Goal: Task Accomplishment & Management: Manage account settings

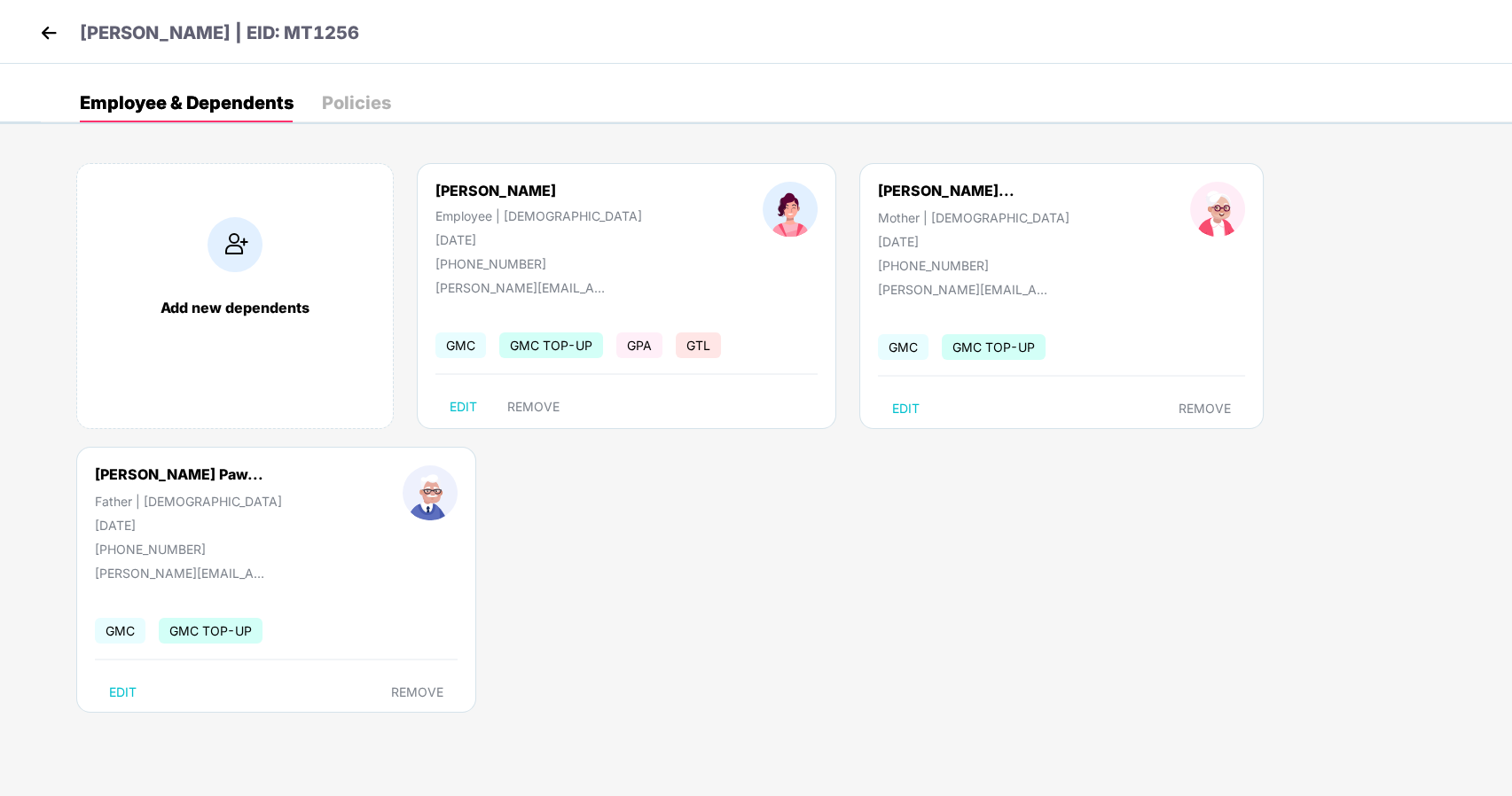
click at [44, 39] on img at bounding box center [49, 33] width 27 height 27
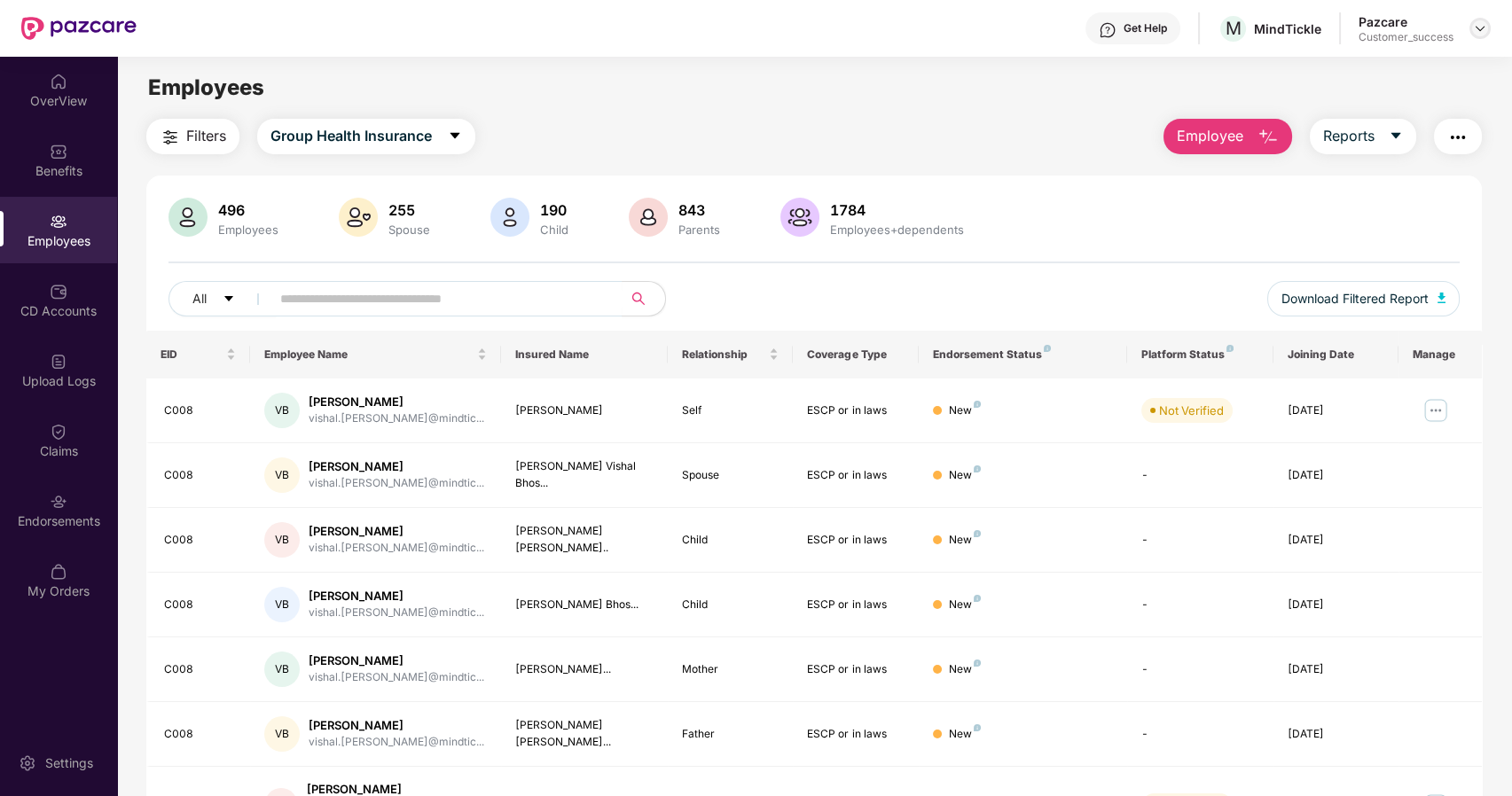
click at [1482, 19] on div at bounding box center [1480, 28] width 21 height 21
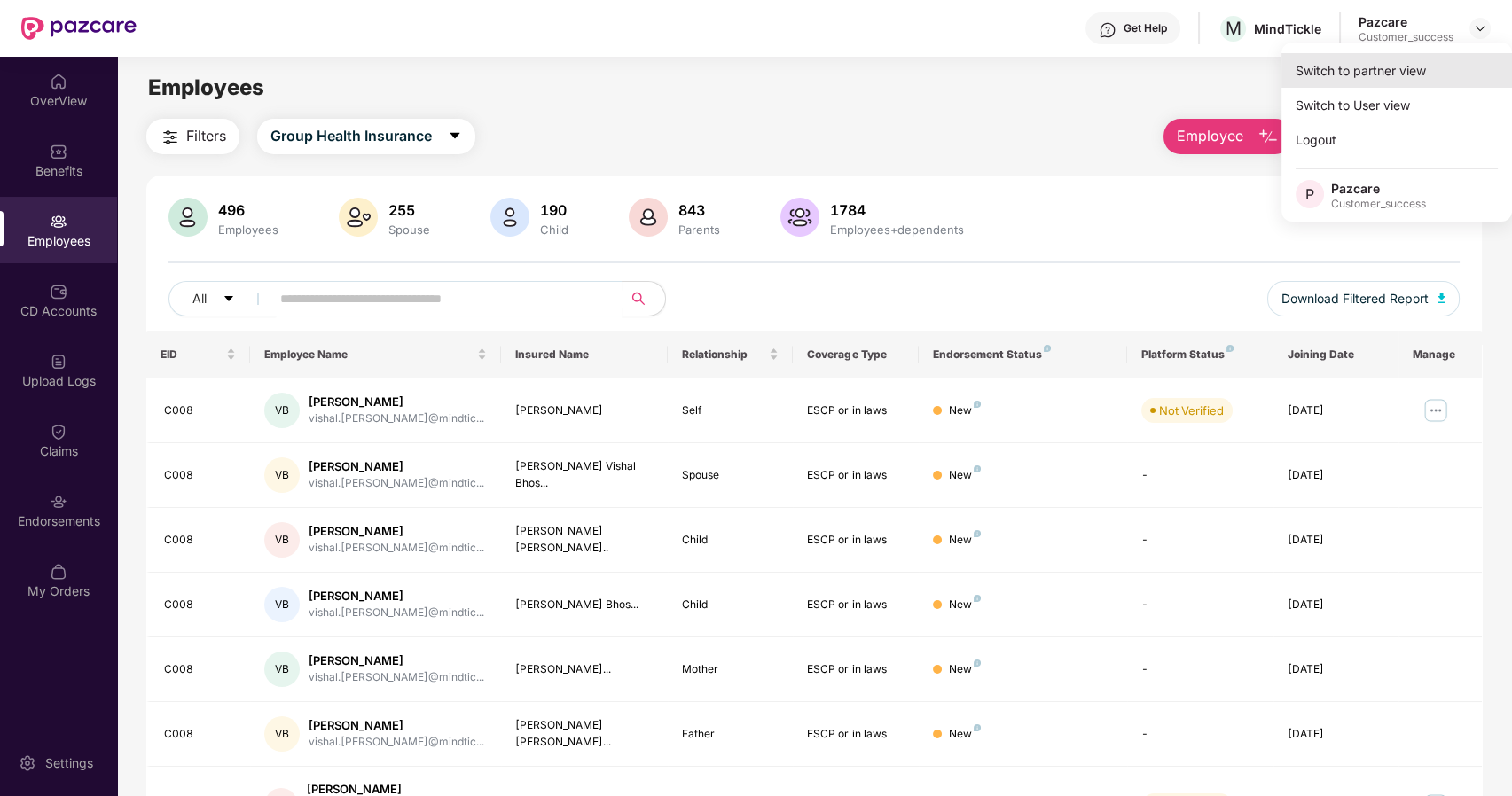
click at [1388, 72] on div "Switch to partner view" at bounding box center [1397, 70] width 231 height 35
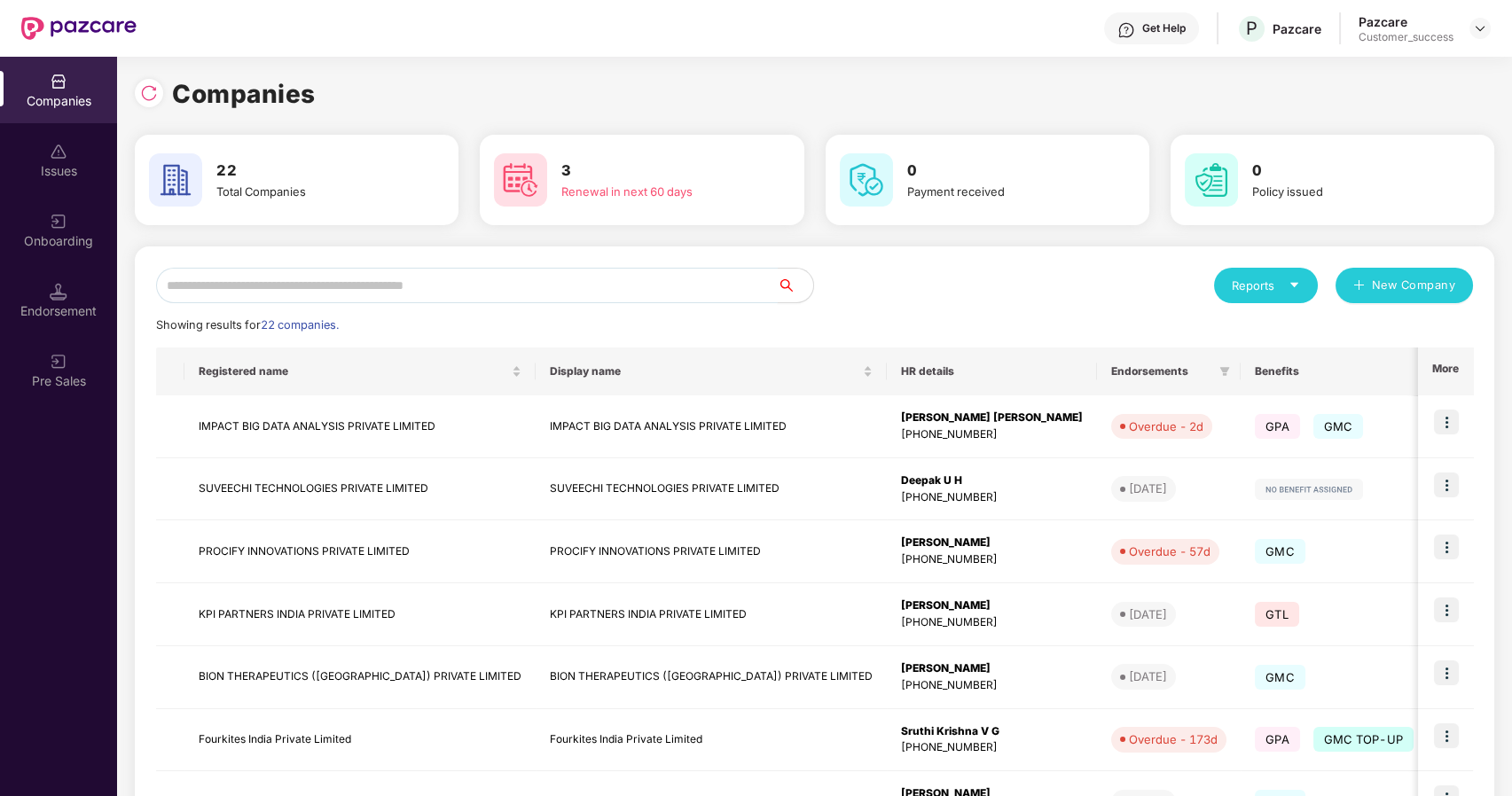
click at [589, 286] on input "text" at bounding box center [466, 285] width 621 height 36
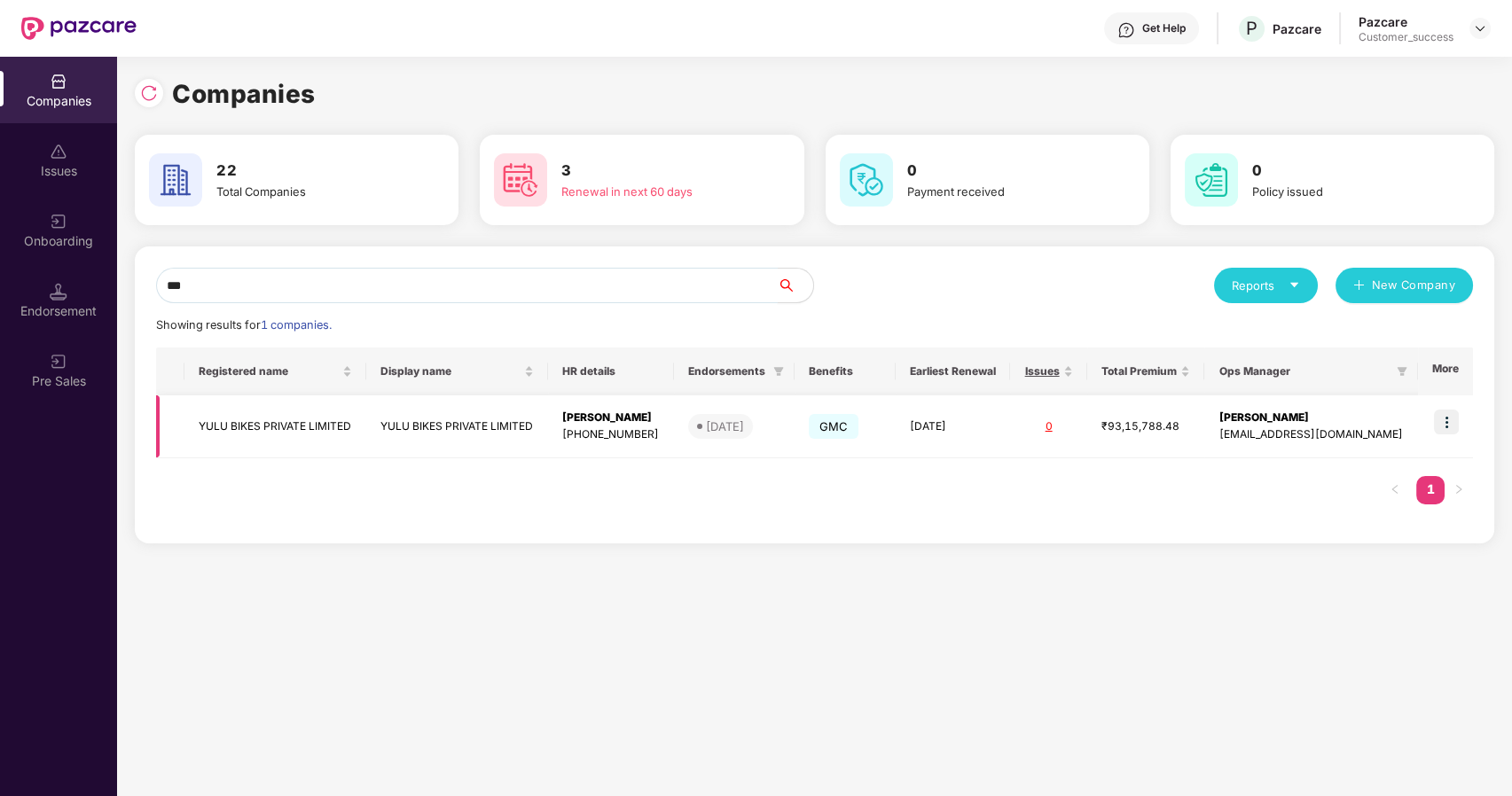
type input "***"
click at [1441, 412] on img at bounding box center [1447, 422] width 25 height 25
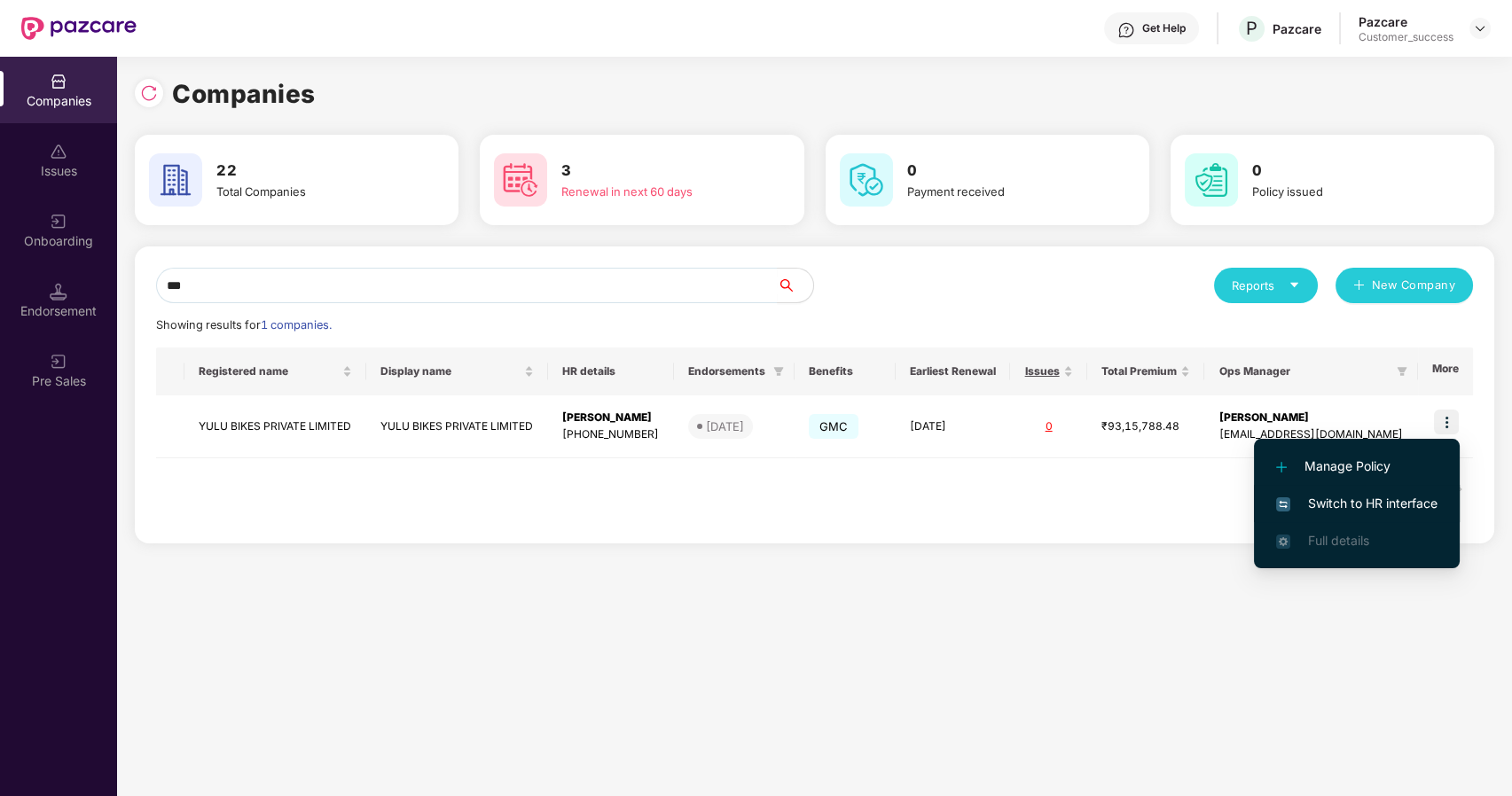
click at [1349, 503] on span "Switch to HR interface" at bounding box center [1357, 504] width 162 height 19
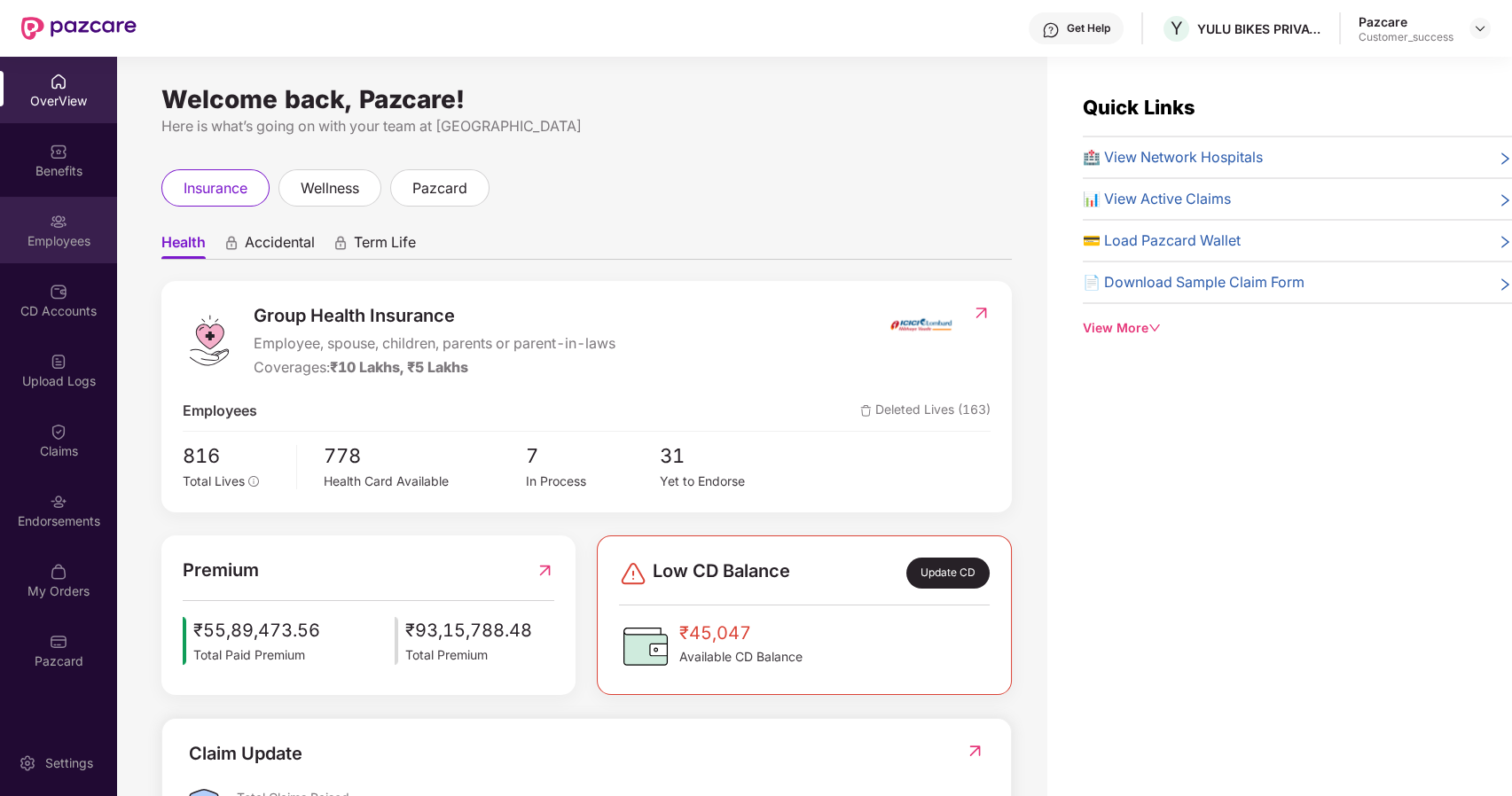
click at [36, 234] on div "Employees" at bounding box center [59, 241] width 117 height 17
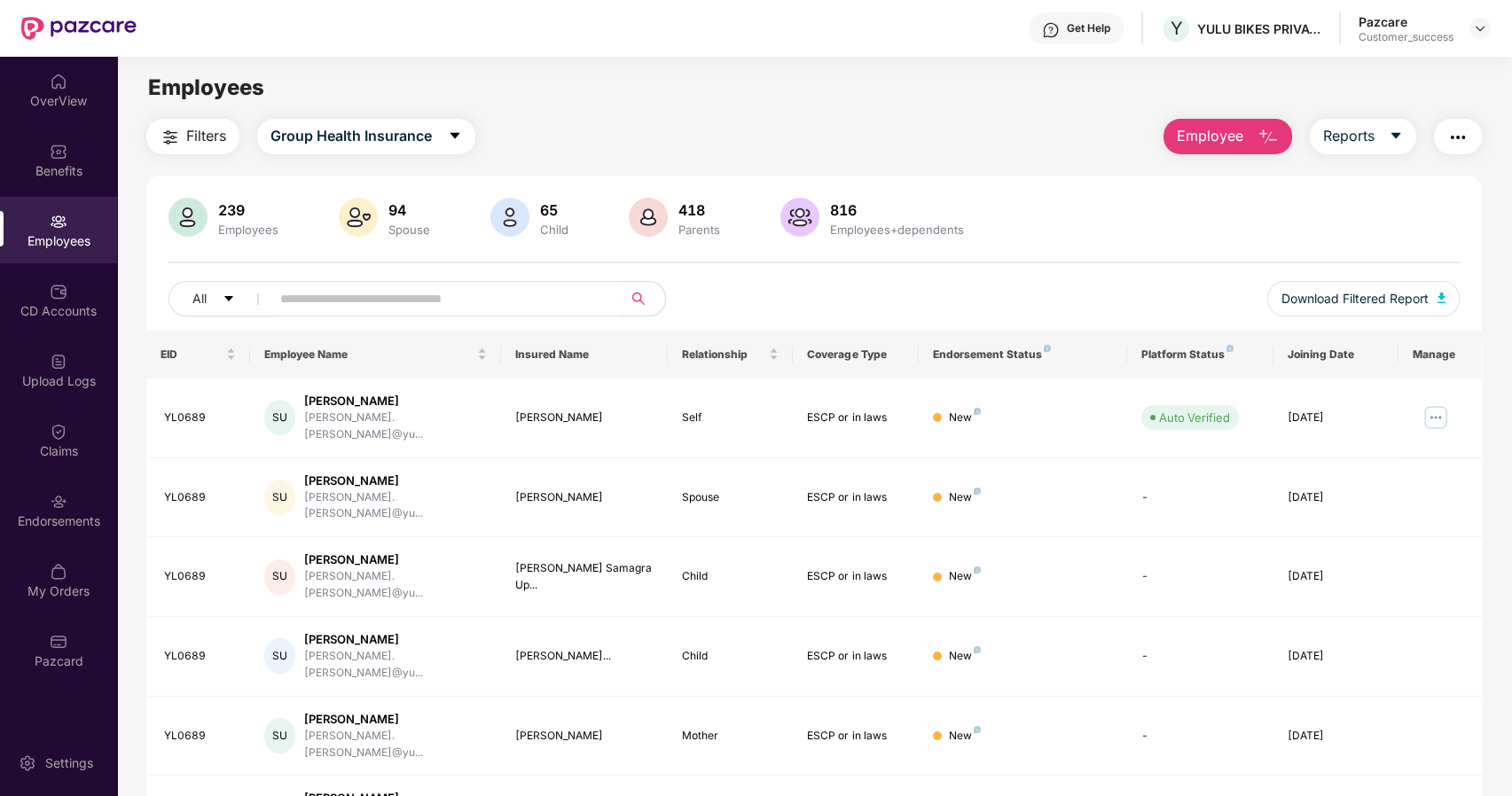
click at [1215, 134] on span "Employee" at bounding box center [1210, 136] width 66 height 22
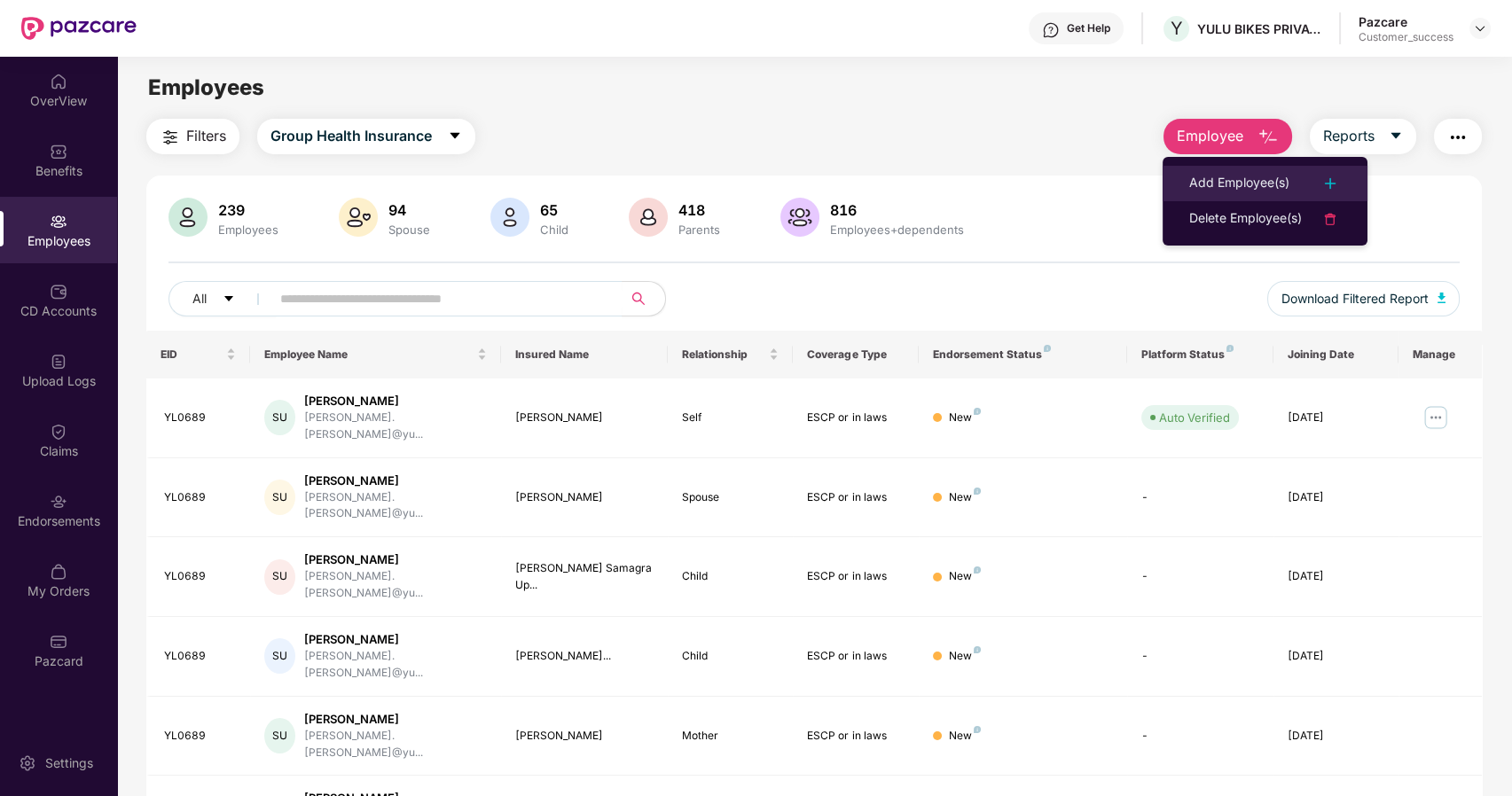
click at [1269, 186] on div "Add Employee(s)" at bounding box center [1240, 184] width 100 height 21
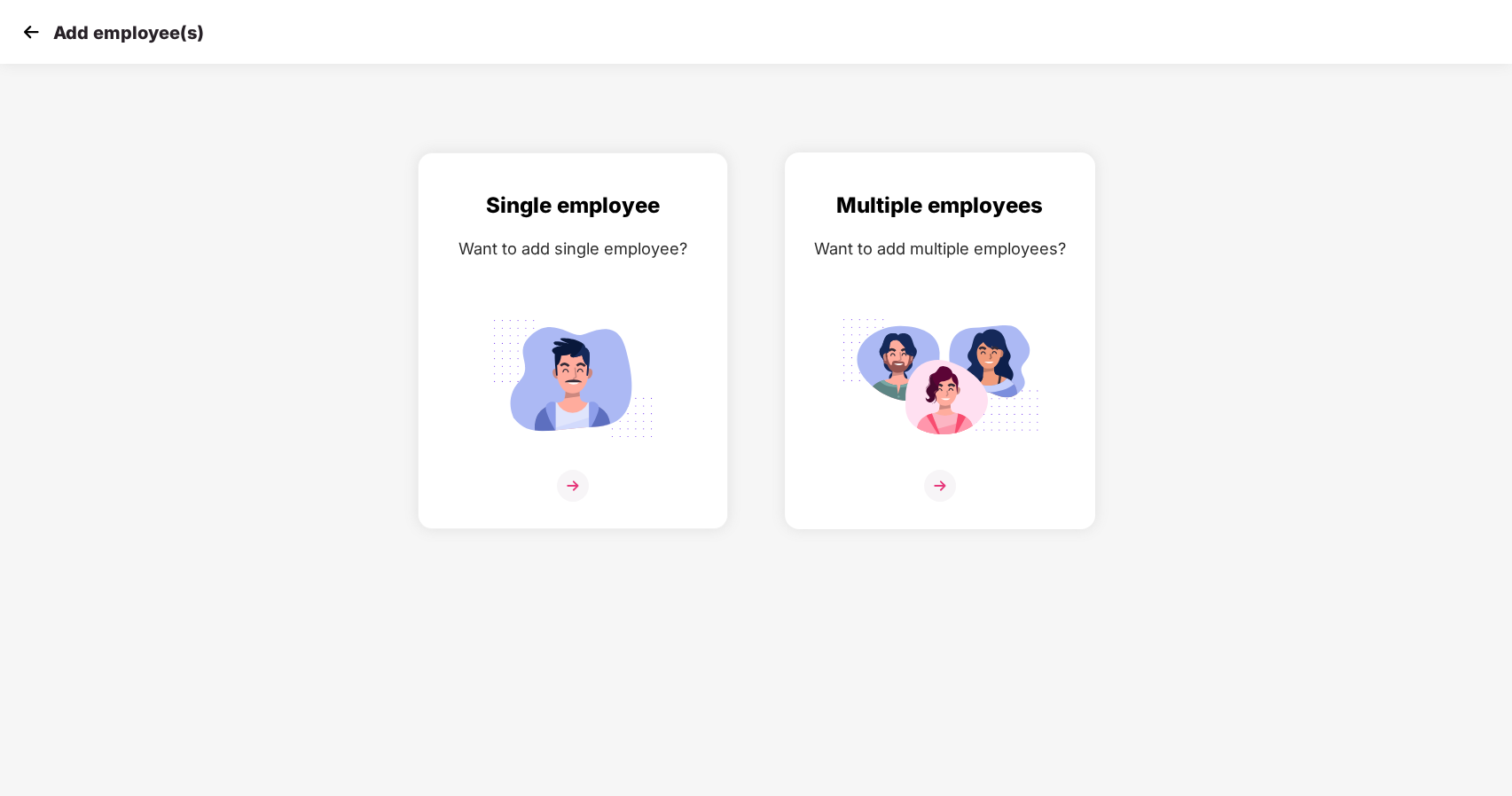
click at [952, 438] on img at bounding box center [940, 379] width 199 height 138
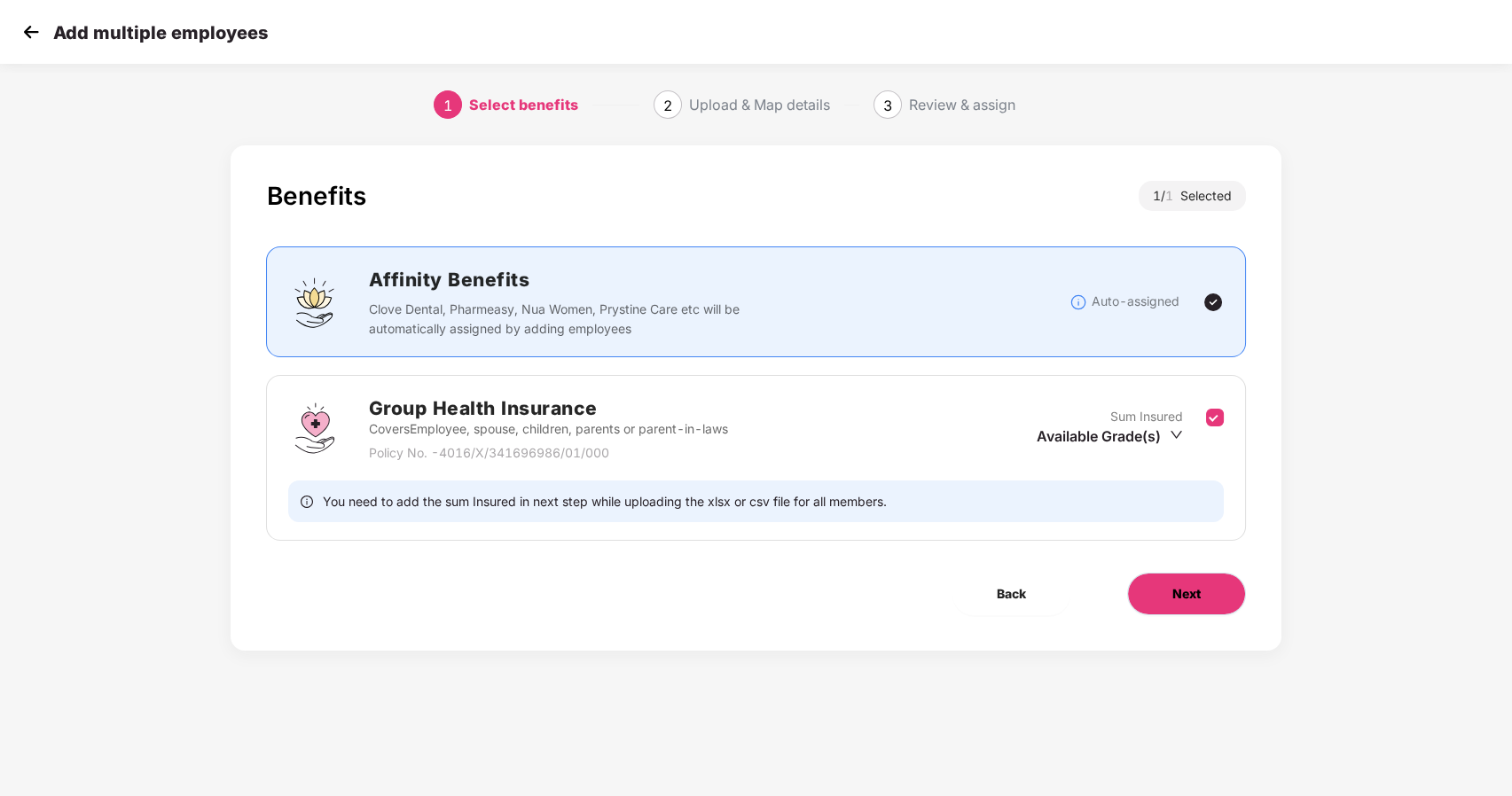
click at [1177, 606] on button "Next" at bounding box center [1187, 594] width 119 height 42
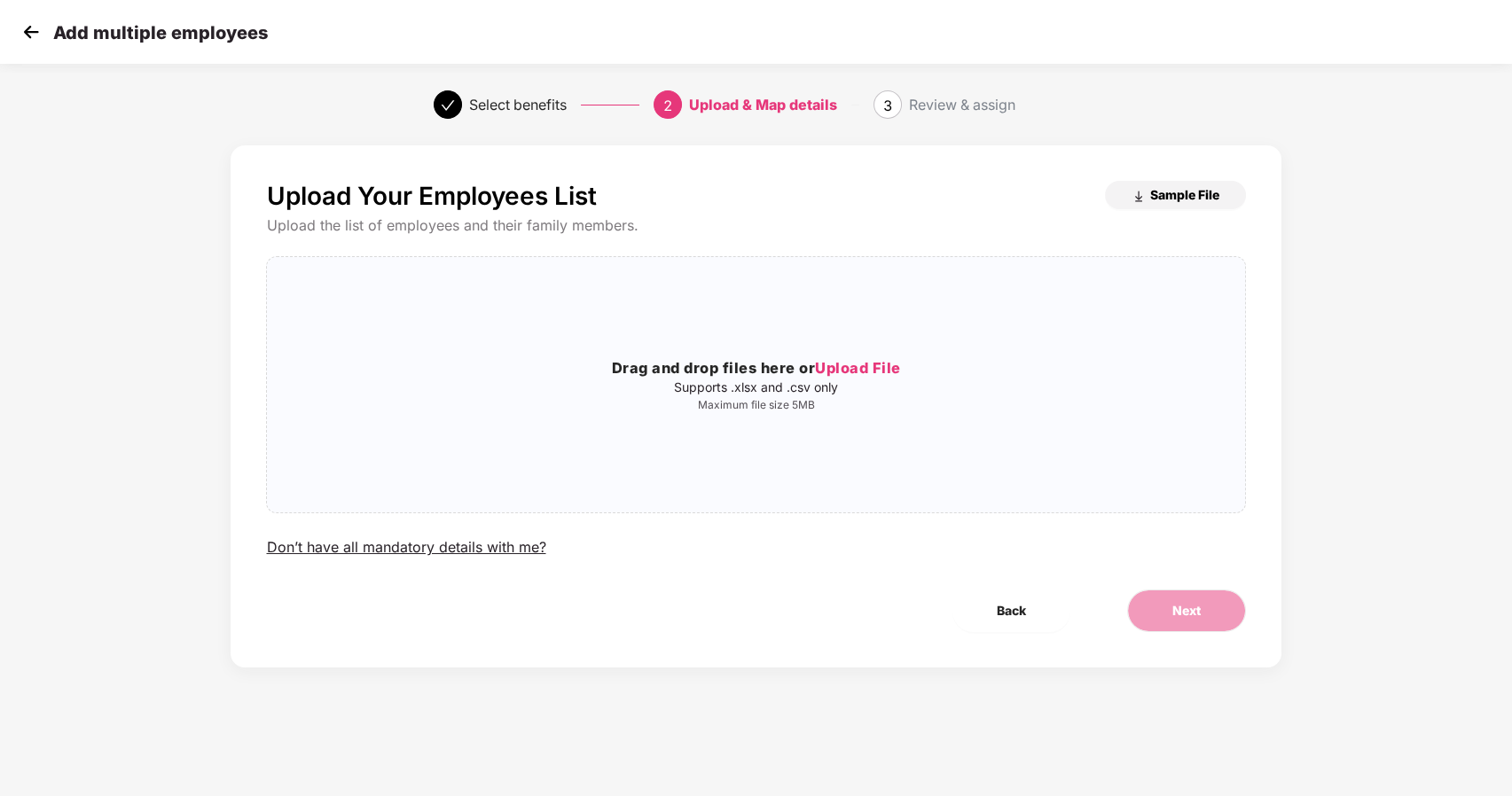
click at [1184, 193] on span "Sample File" at bounding box center [1185, 195] width 69 height 17
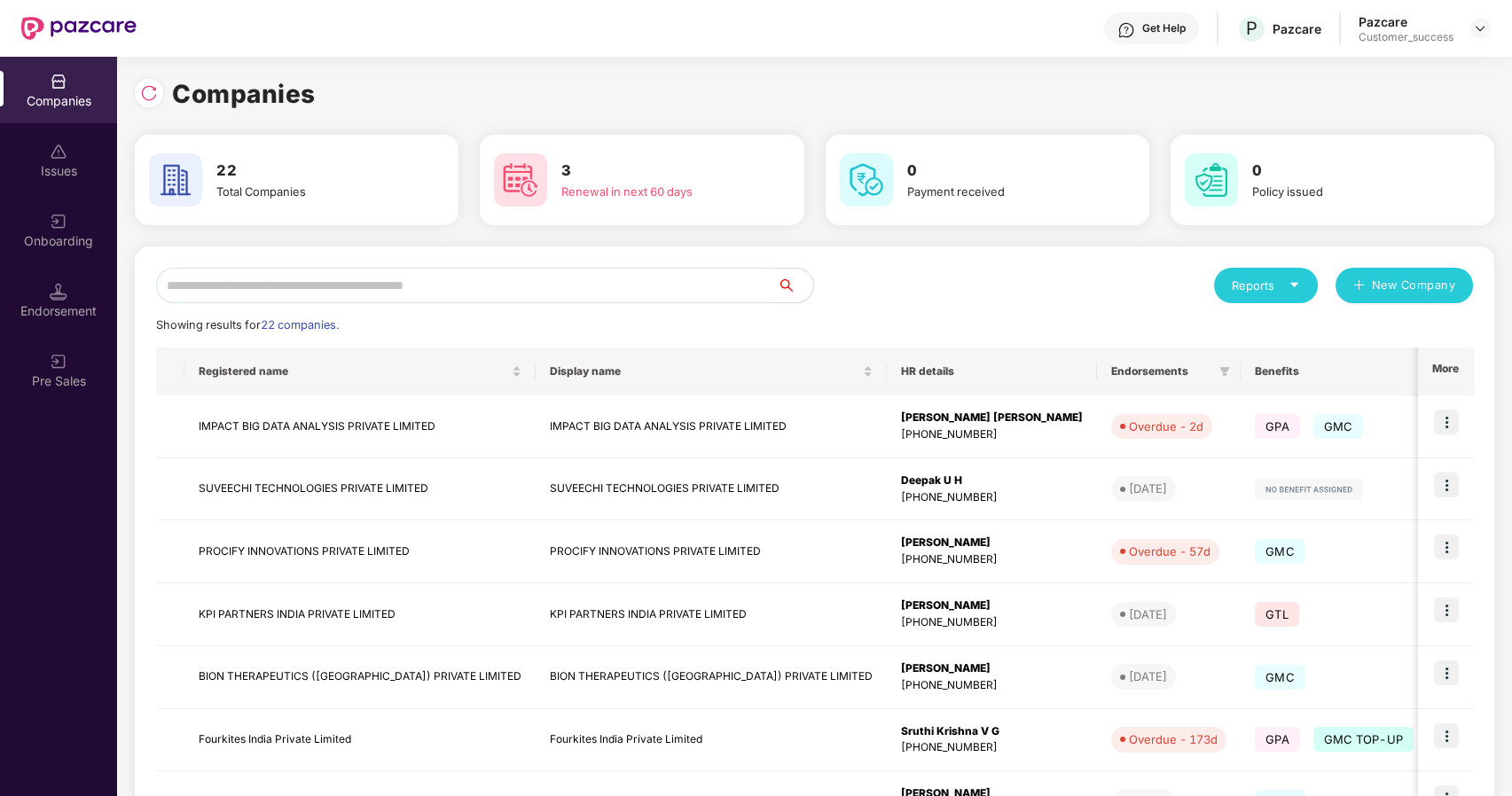
click at [381, 281] on input "text" at bounding box center [466, 285] width 621 height 36
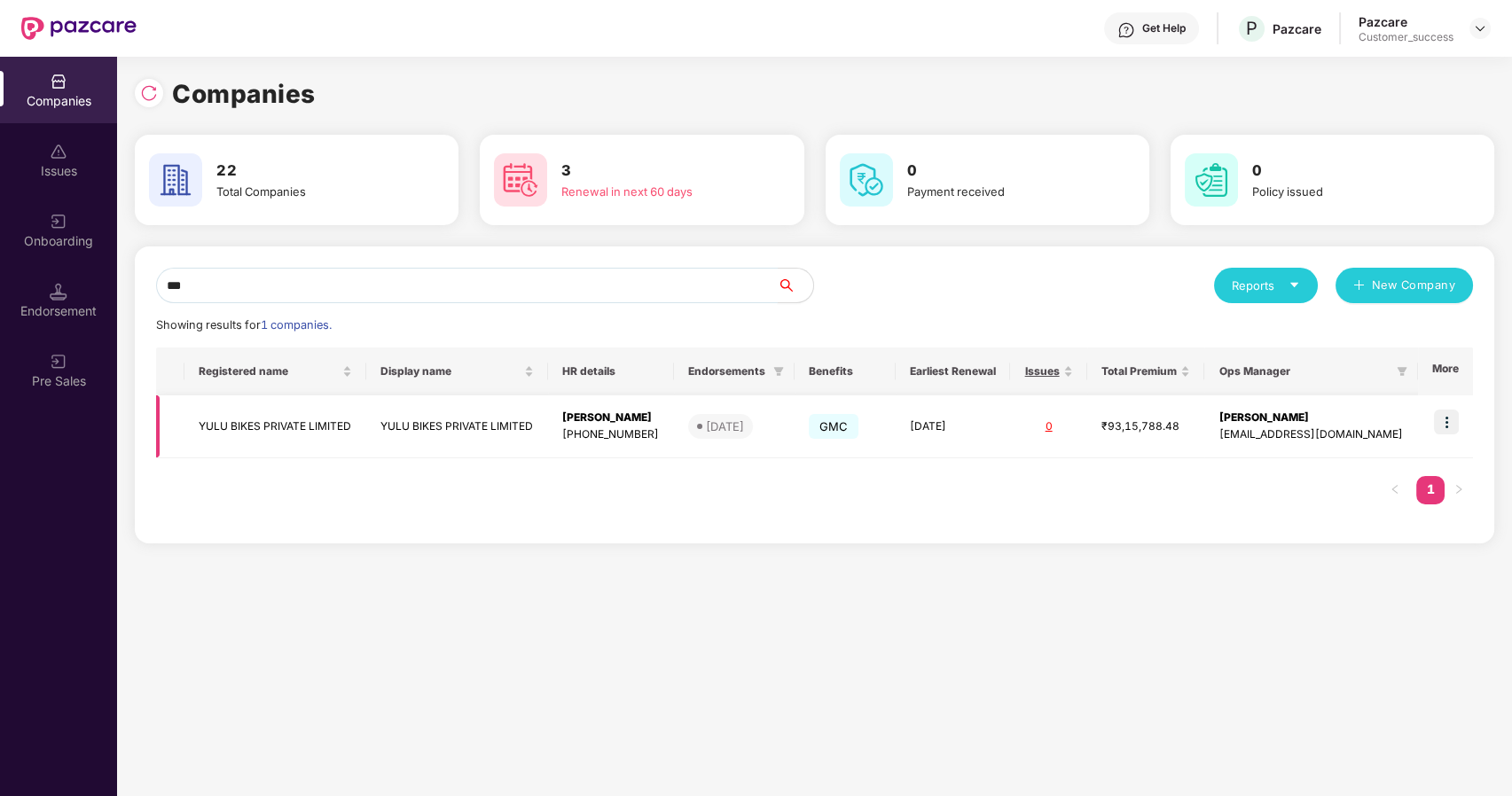
type input "***"
click at [1447, 427] on img at bounding box center [1447, 422] width 25 height 25
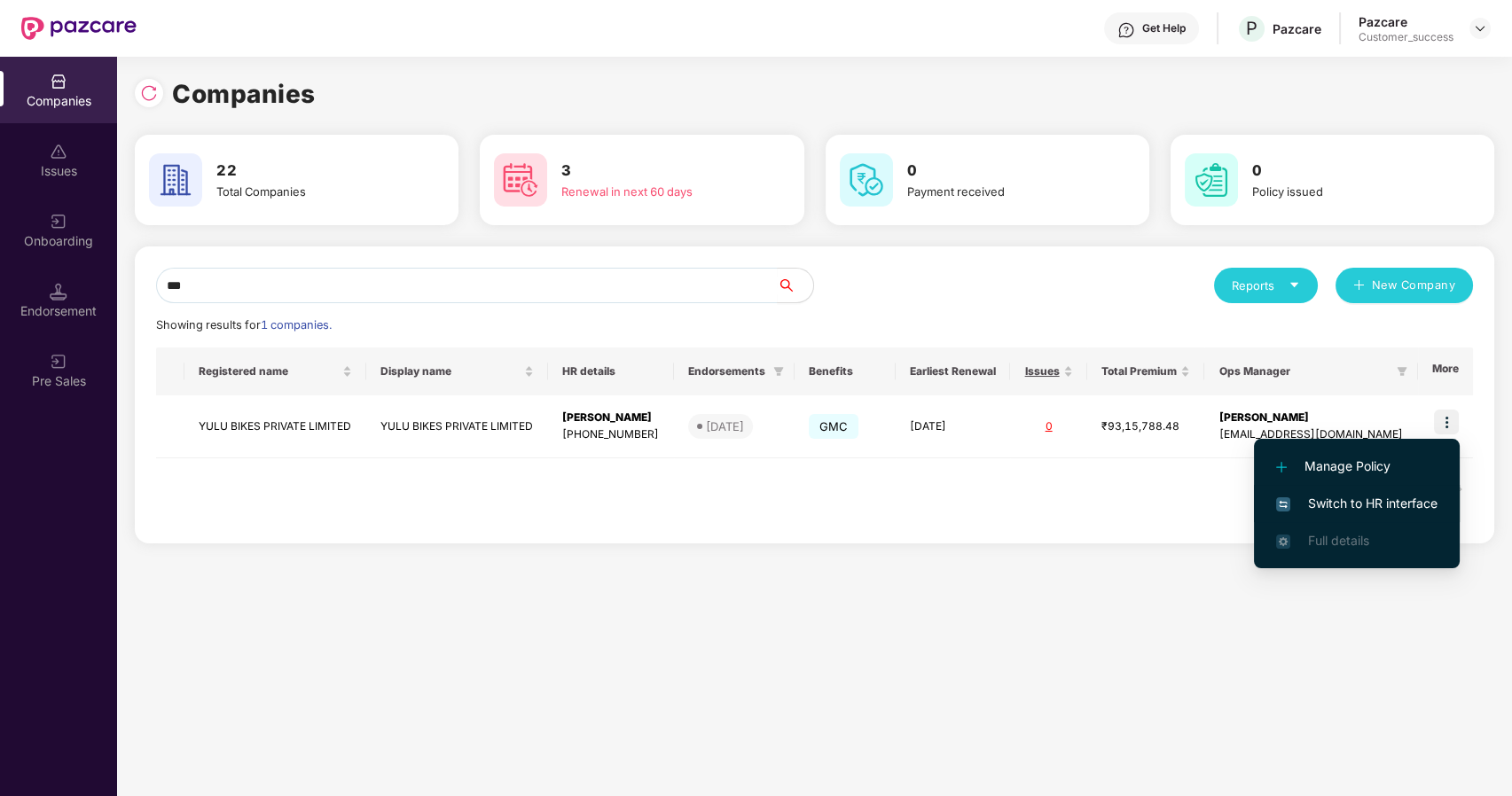
click at [1349, 499] on span "Switch to HR interface" at bounding box center [1357, 504] width 162 height 19
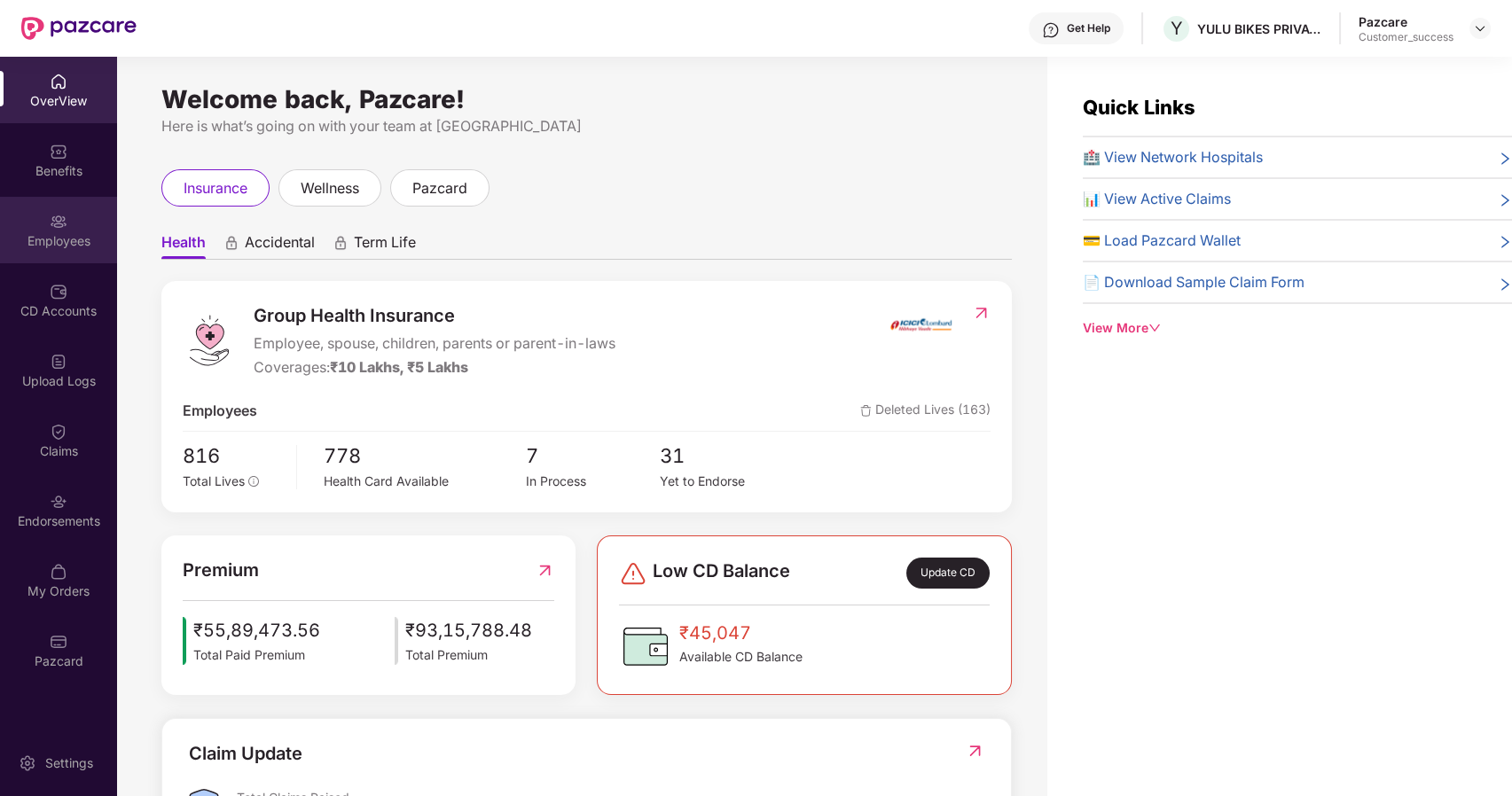
click at [52, 243] on div "Employees" at bounding box center [59, 241] width 117 height 17
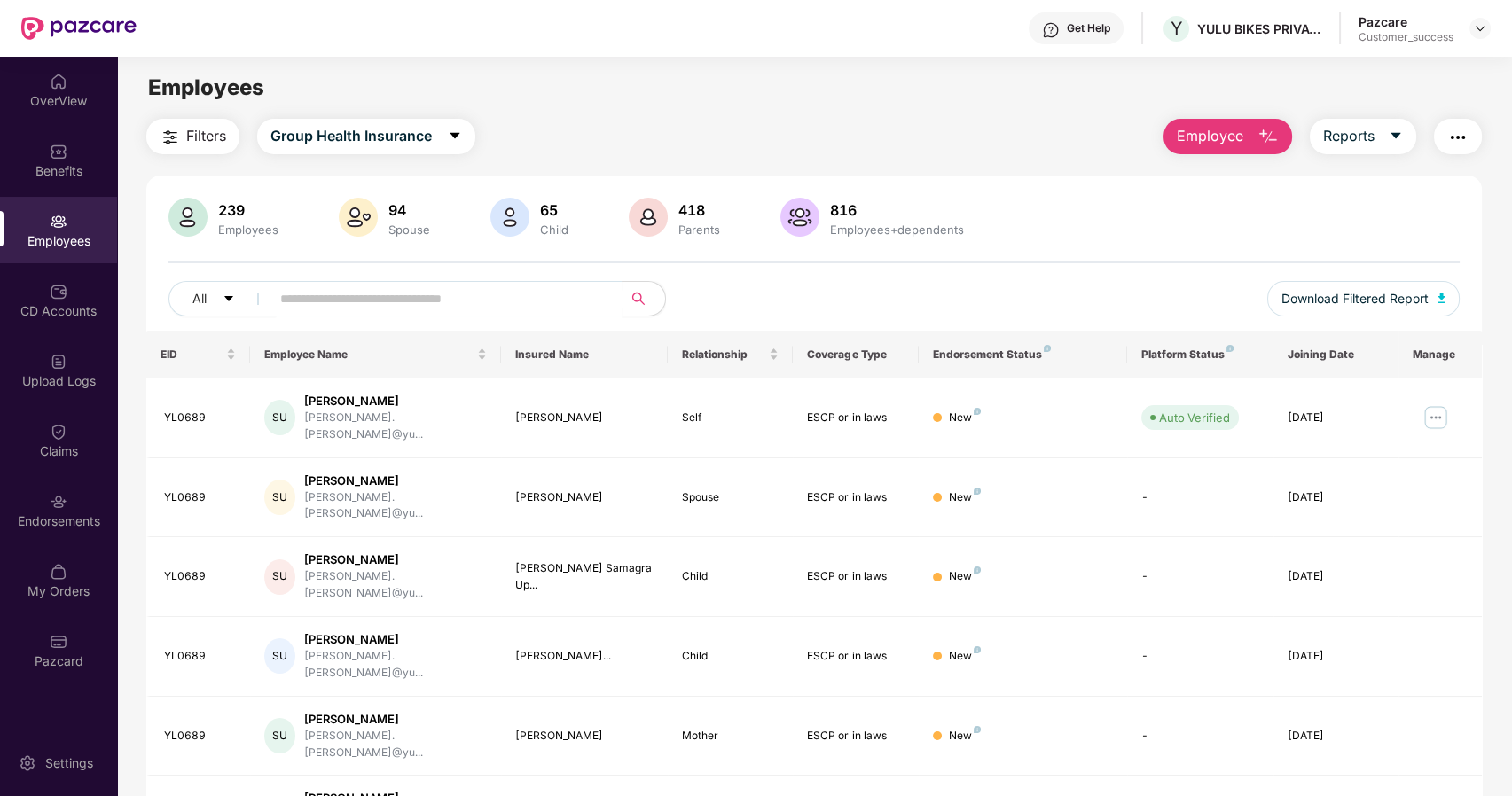
click at [1253, 135] on button "Employee" at bounding box center [1228, 137] width 129 height 36
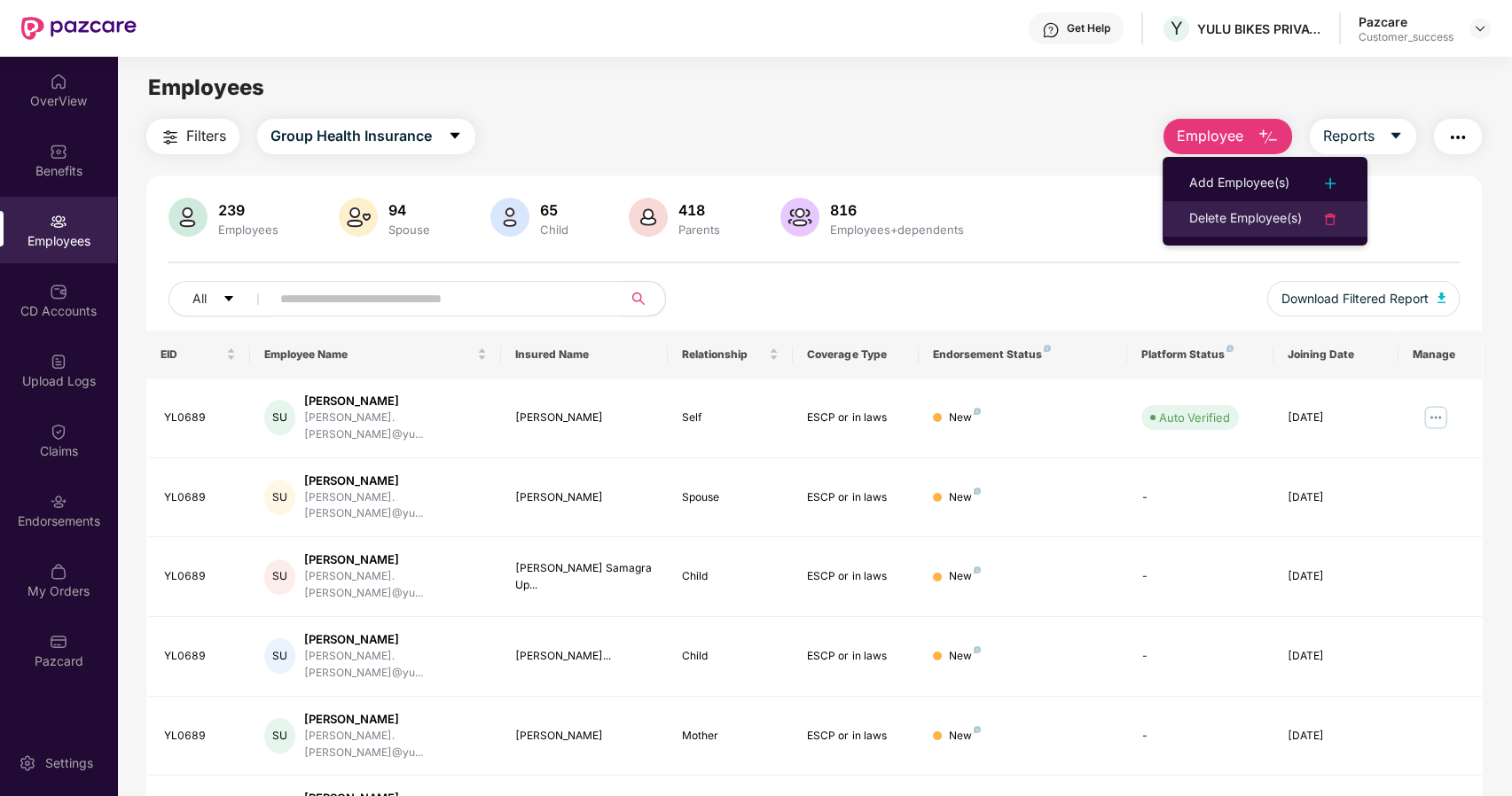
click at [1273, 222] on div "Delete Employee(s)" at bounding box center [1246, 219] width 113 height 21
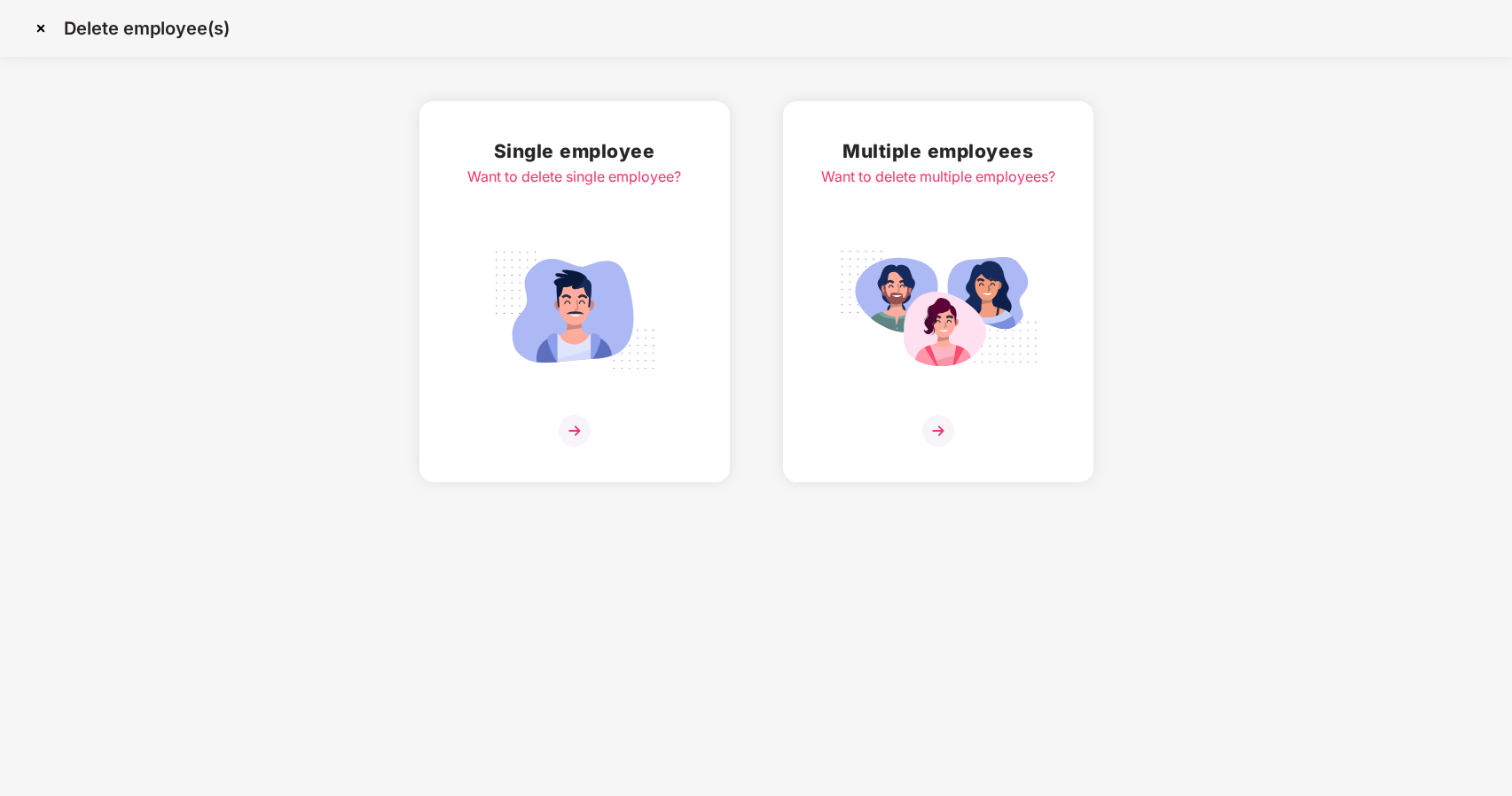
click at [590, 292] on img at bounding box center [574, 311] width 199 height 138
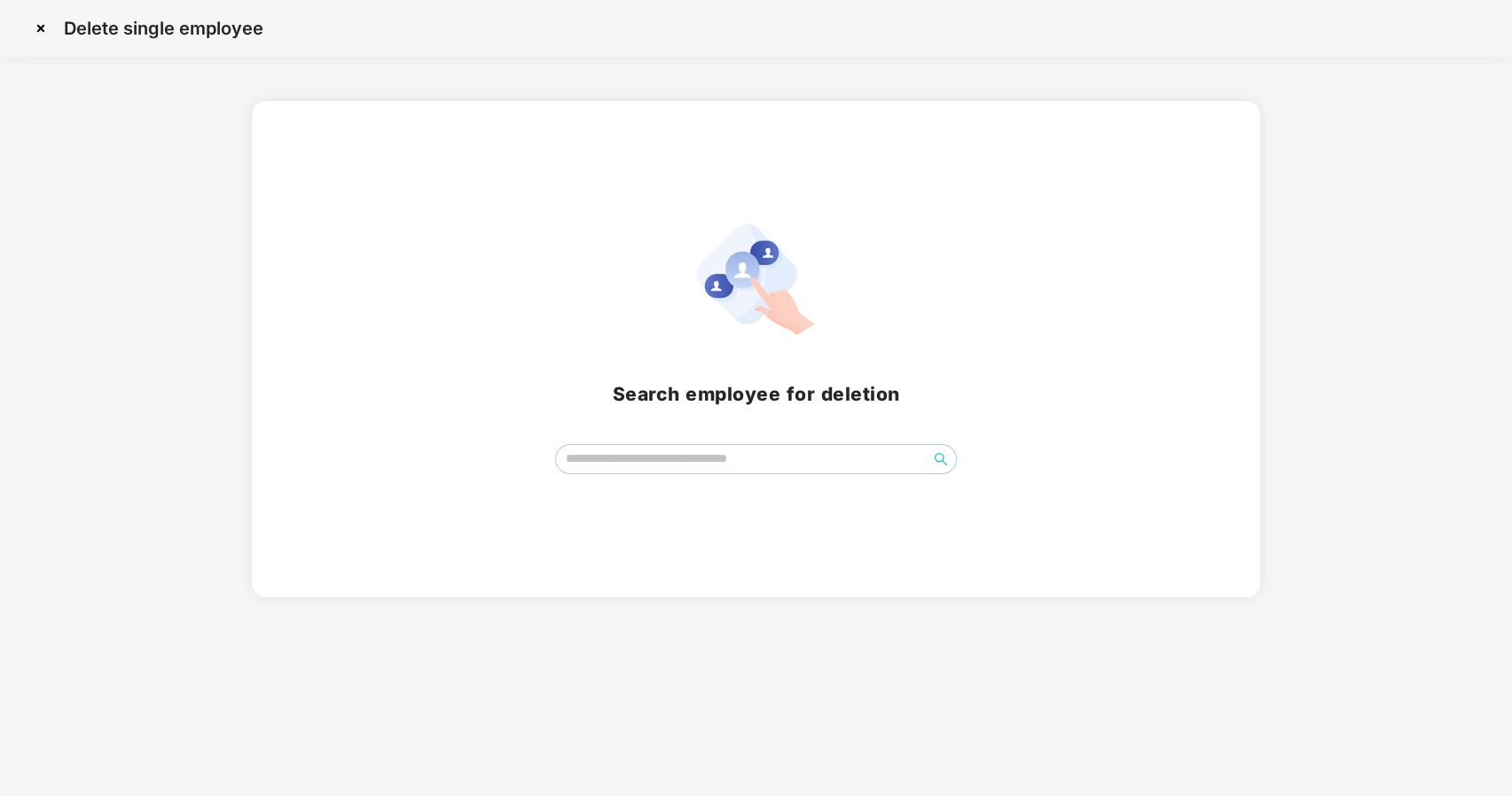
click at [40, 23] on img at bounding box center [41, 29] width 29 height 29
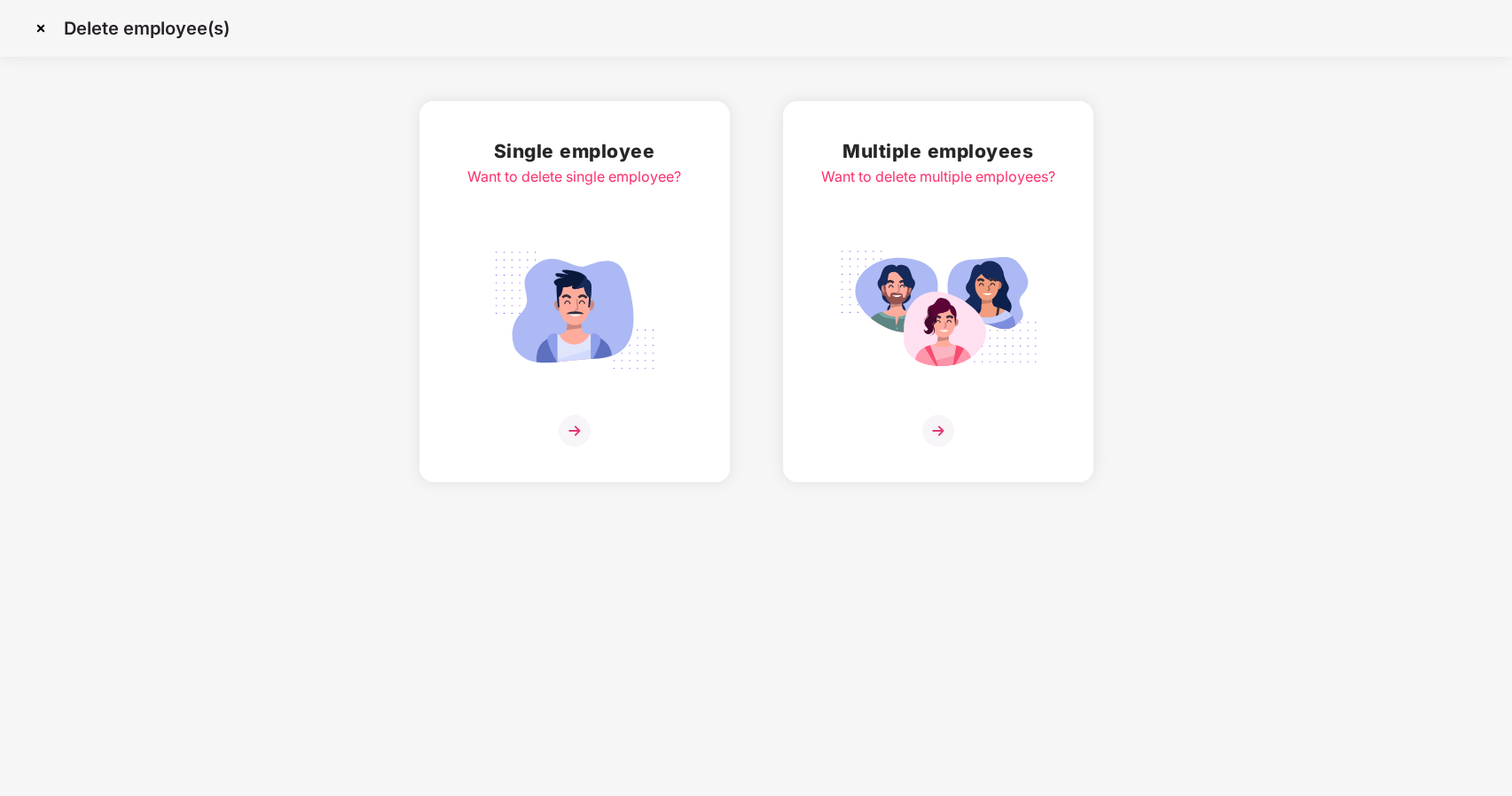
click at [935, 442] on img at bounding box center [938, 431] width 32 height 32
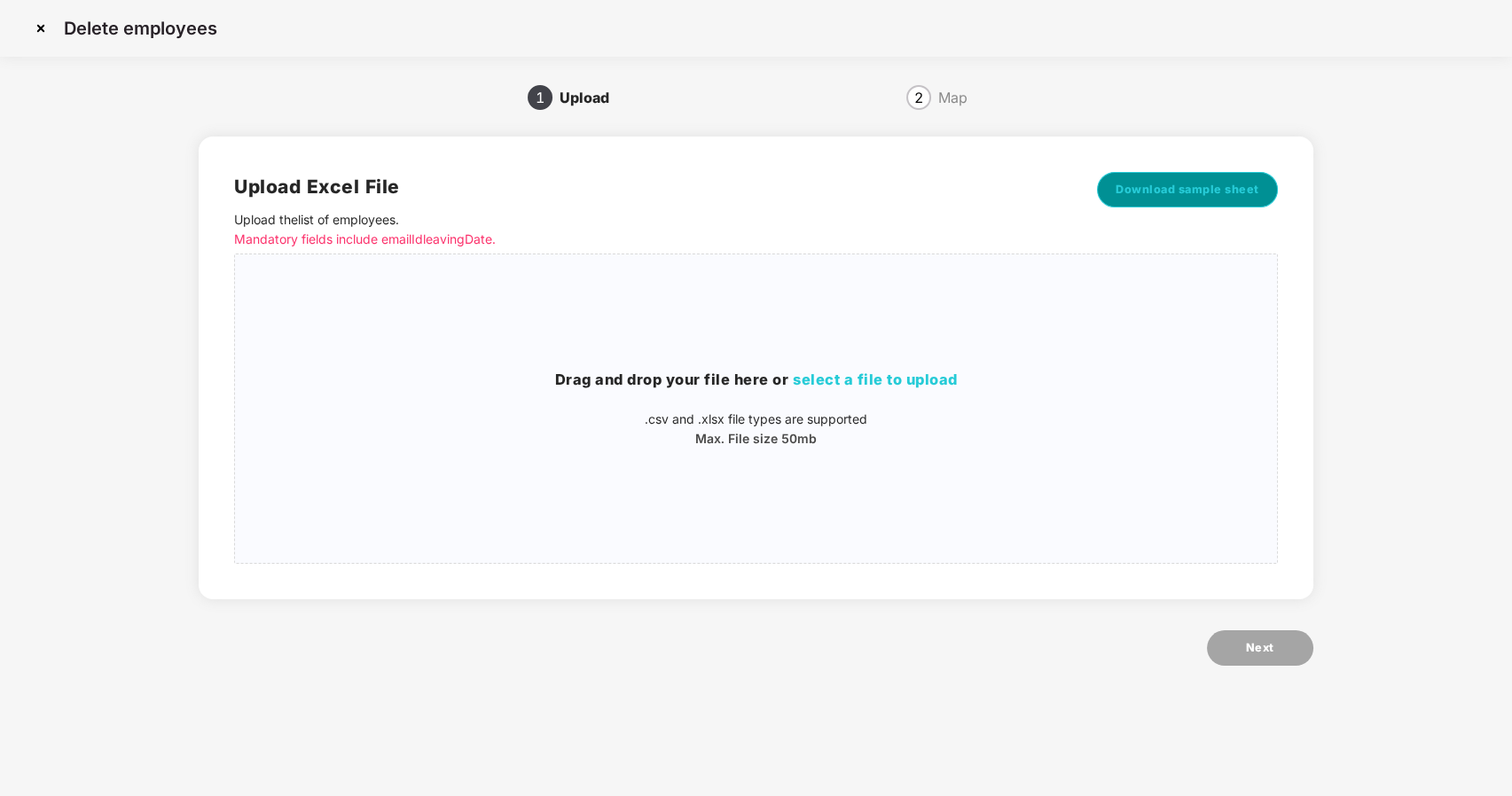
click at [1187, 196] on span "Download sample sheet" at bounding box center [1187, 189] width 143 height 17
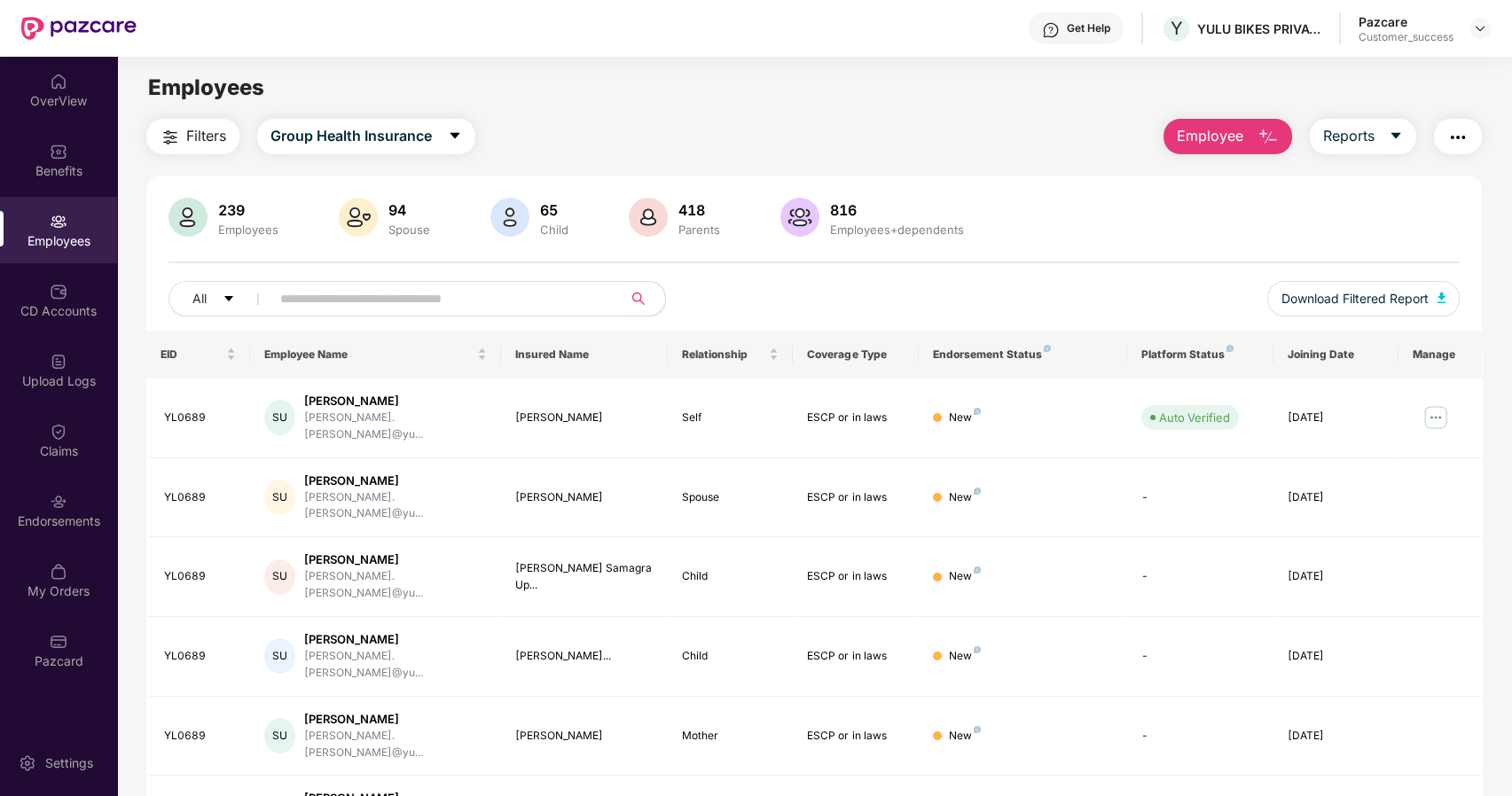
click at [1258, 131] on img "button" at bounding box center [1269, 137] width 21 height 21
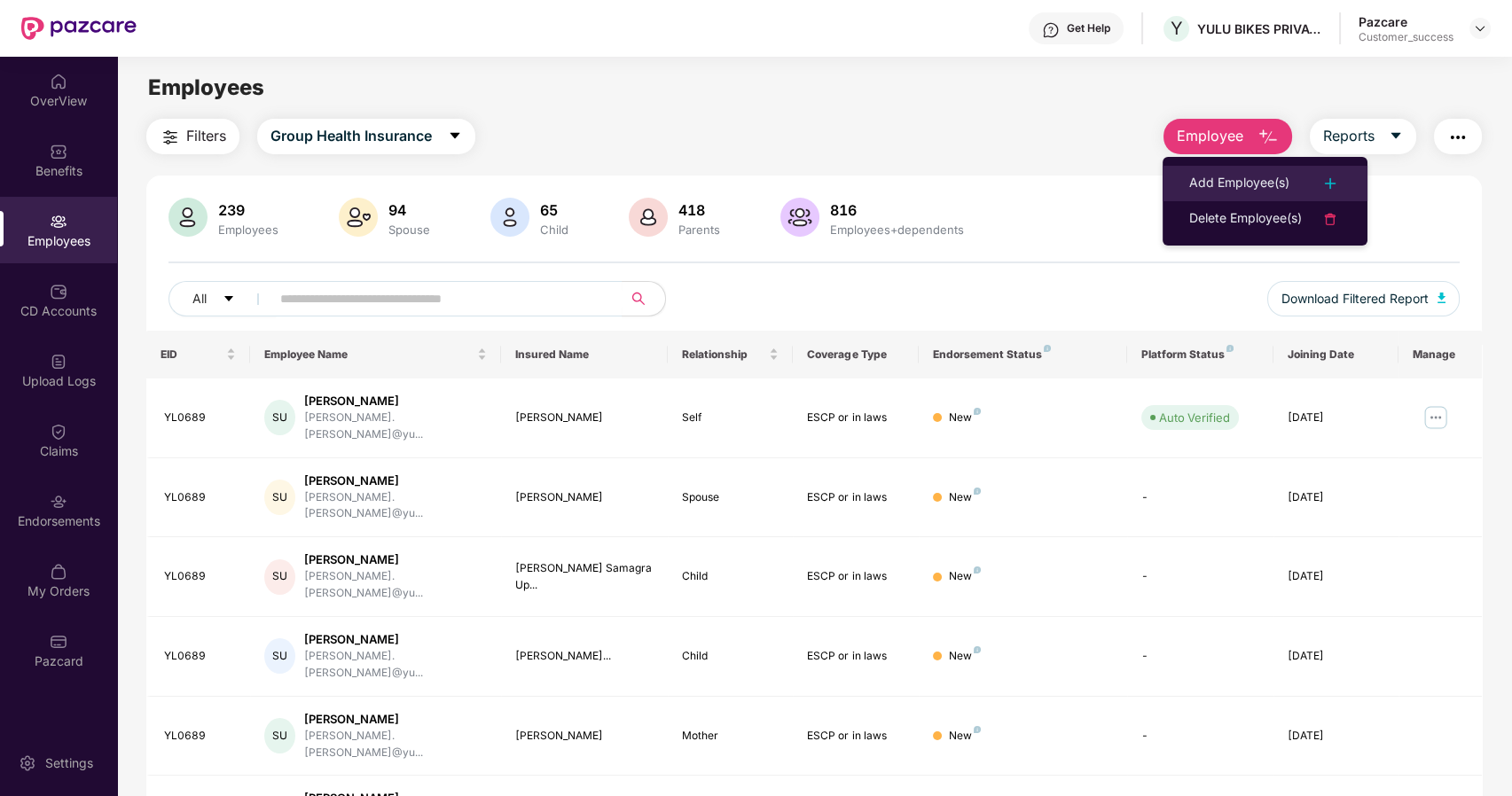
click at [1290, 174] on div "Add Employee(s)" at bounding box center [1240, 184] width 100 height 21
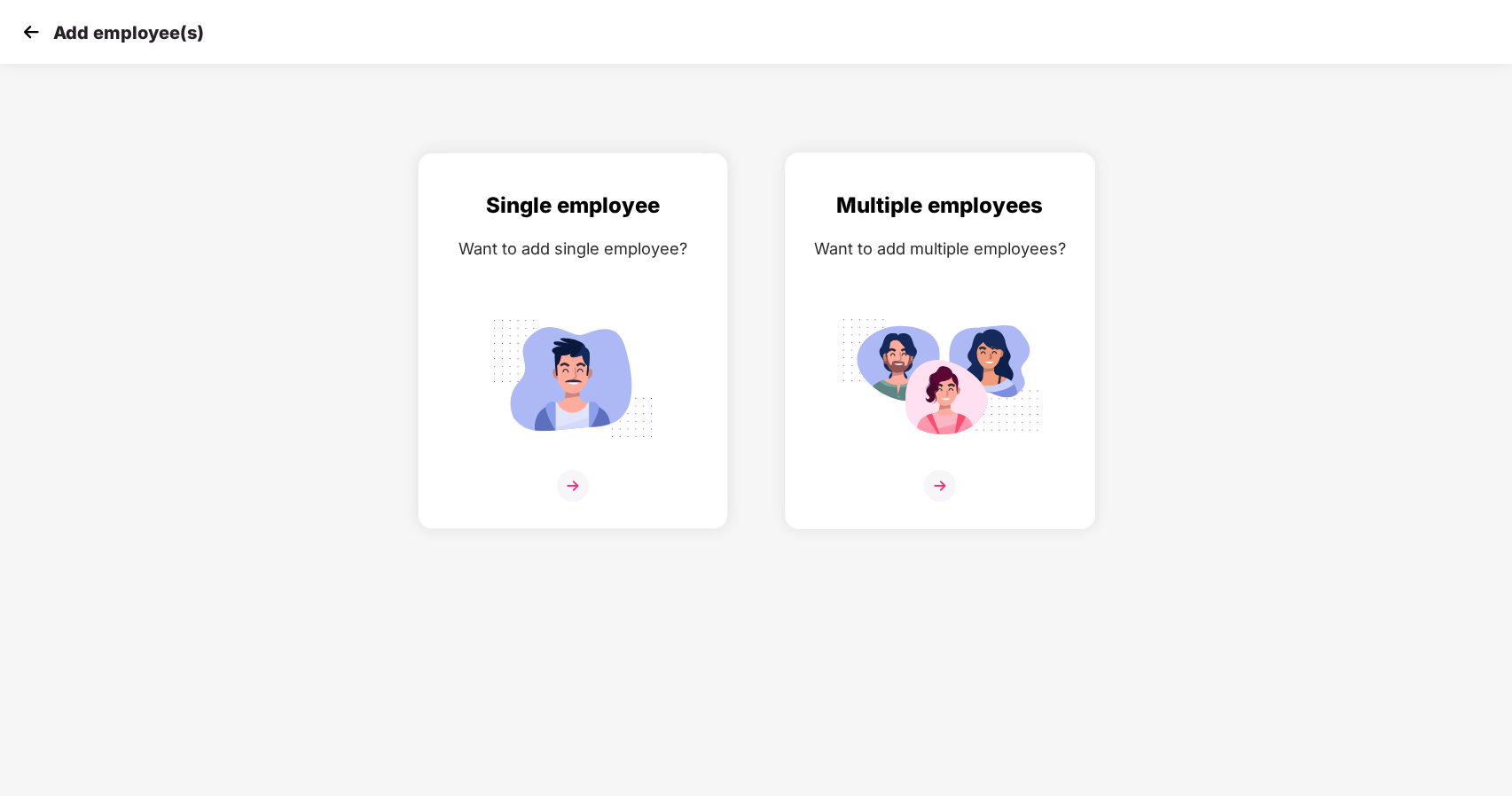
click at [934, 460] on div "Multiple employees Want to add multiple employees?" at bounding box center [940, 356] width 273 height 336
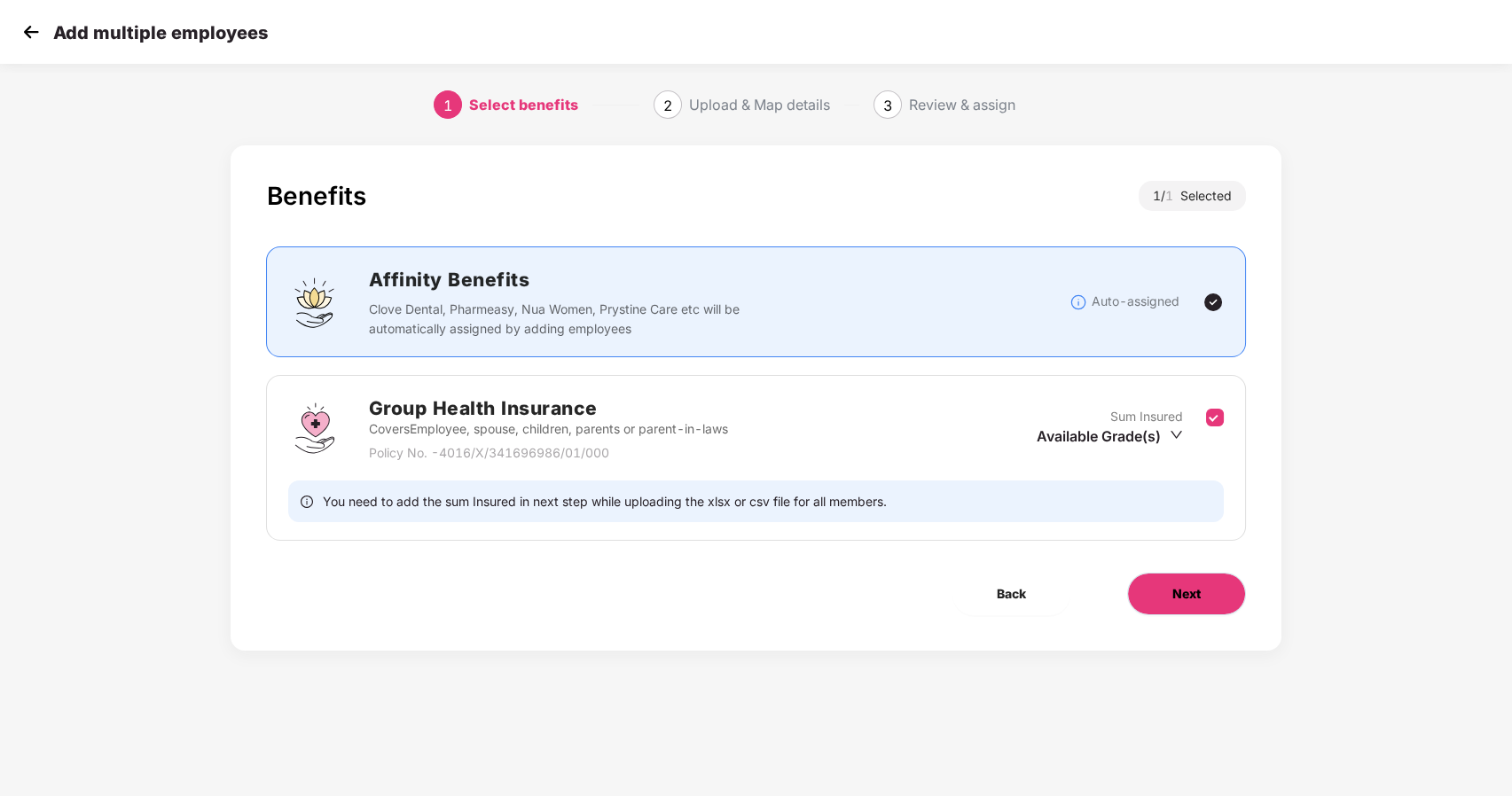
click at [1175, 591] on span "Next" at bounding box center [1187, 594] width 29 height 19
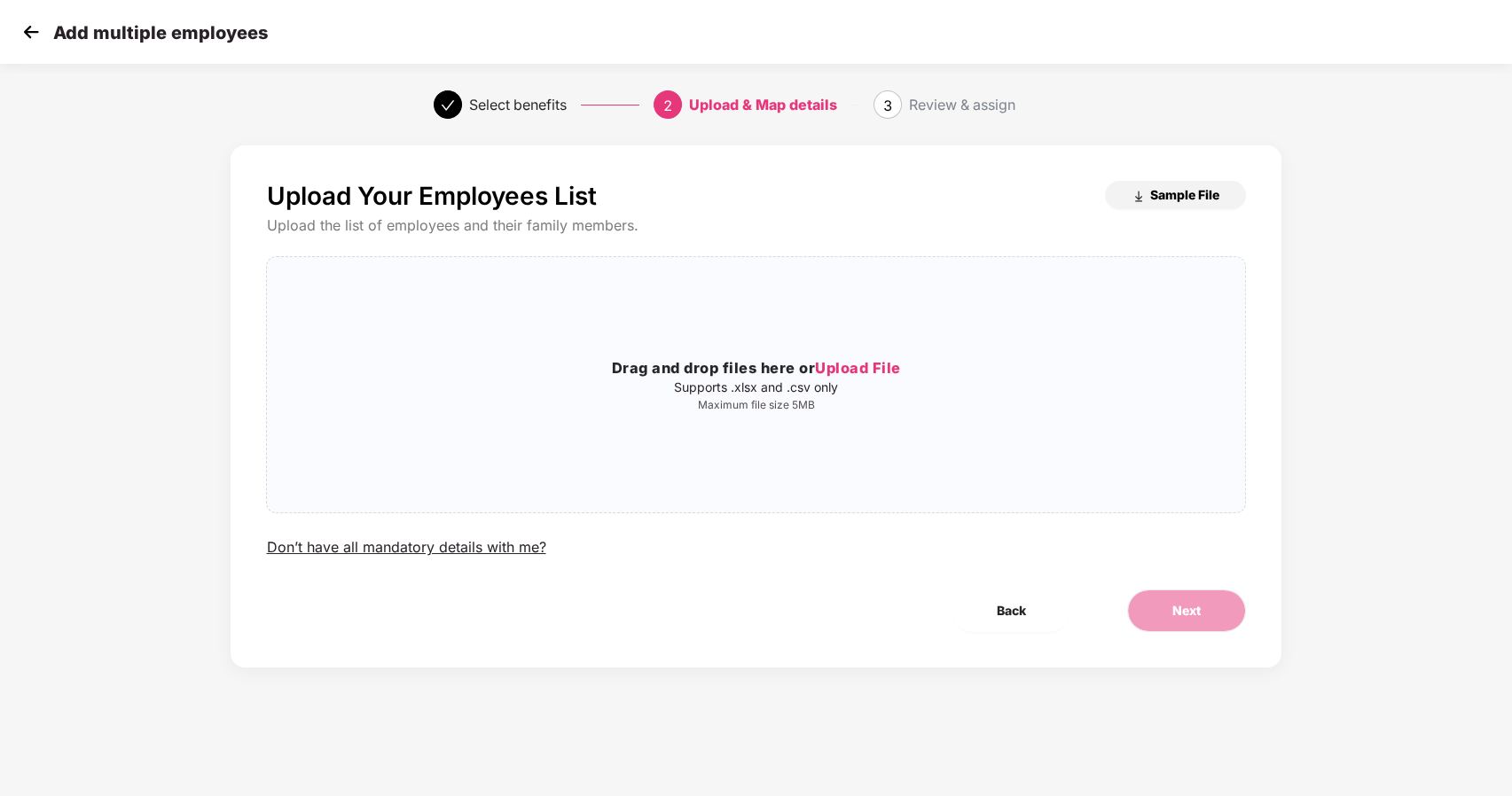
click at [1187, 195] on span "Sample File" at bounding box center [1185, 195] width 69 height 17
click at [859, 361] on span "Upload File" at bounding box center [857, 367] width 86 height 17
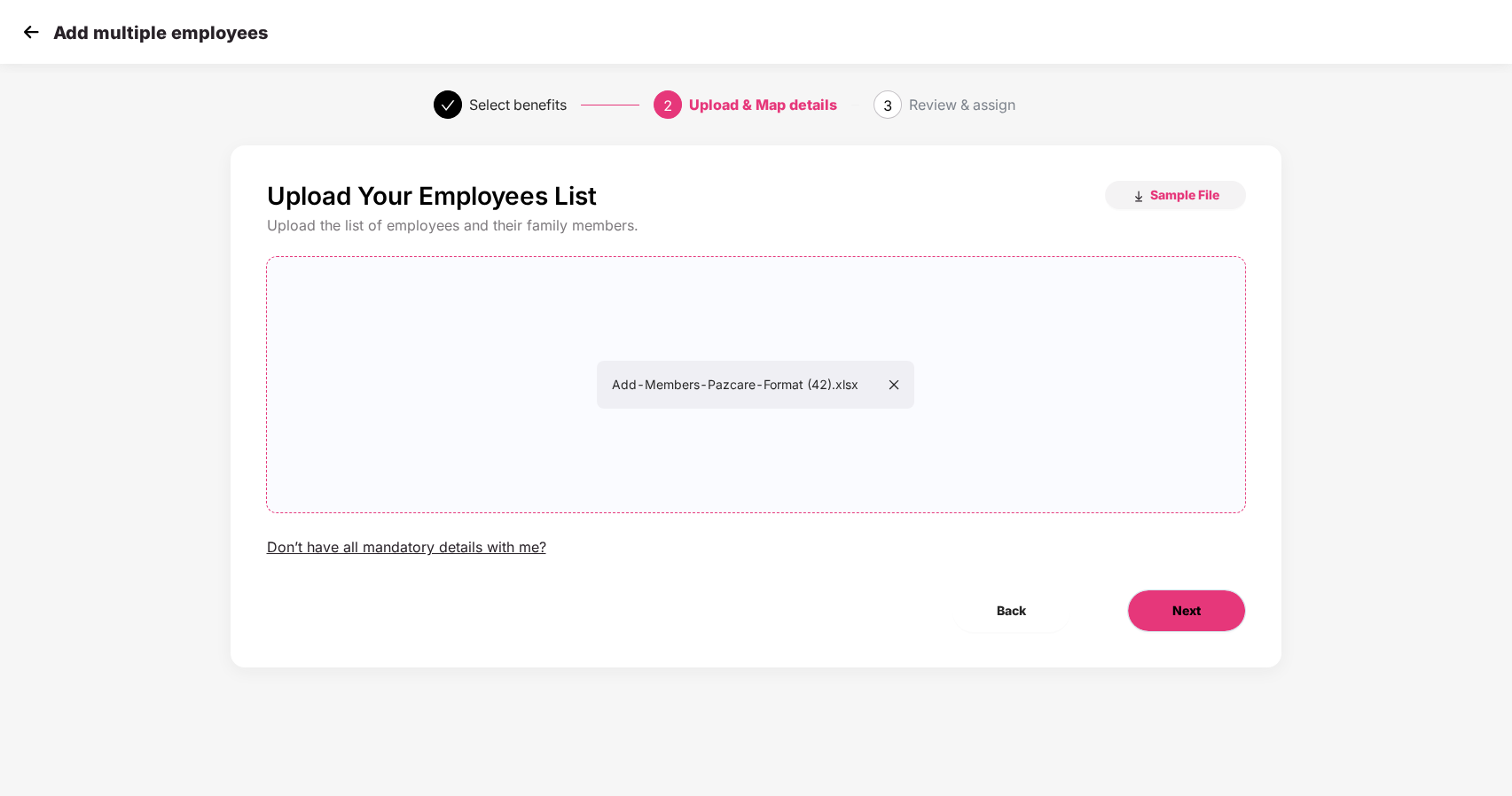
click at [1167, 609] on button "Next" at bounding box center [1187, 610] width 119 height 42
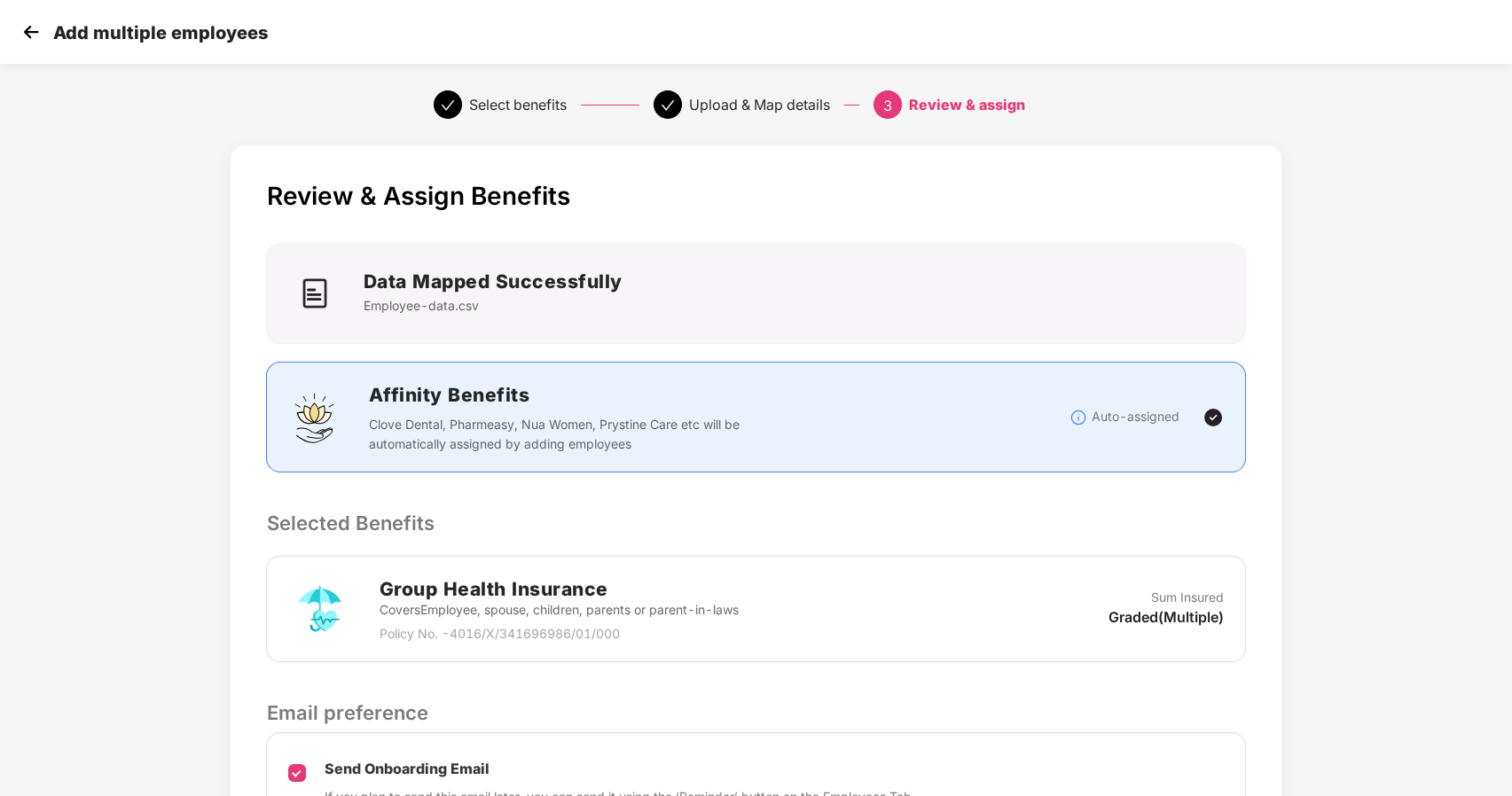
scroll to position [191, 1]
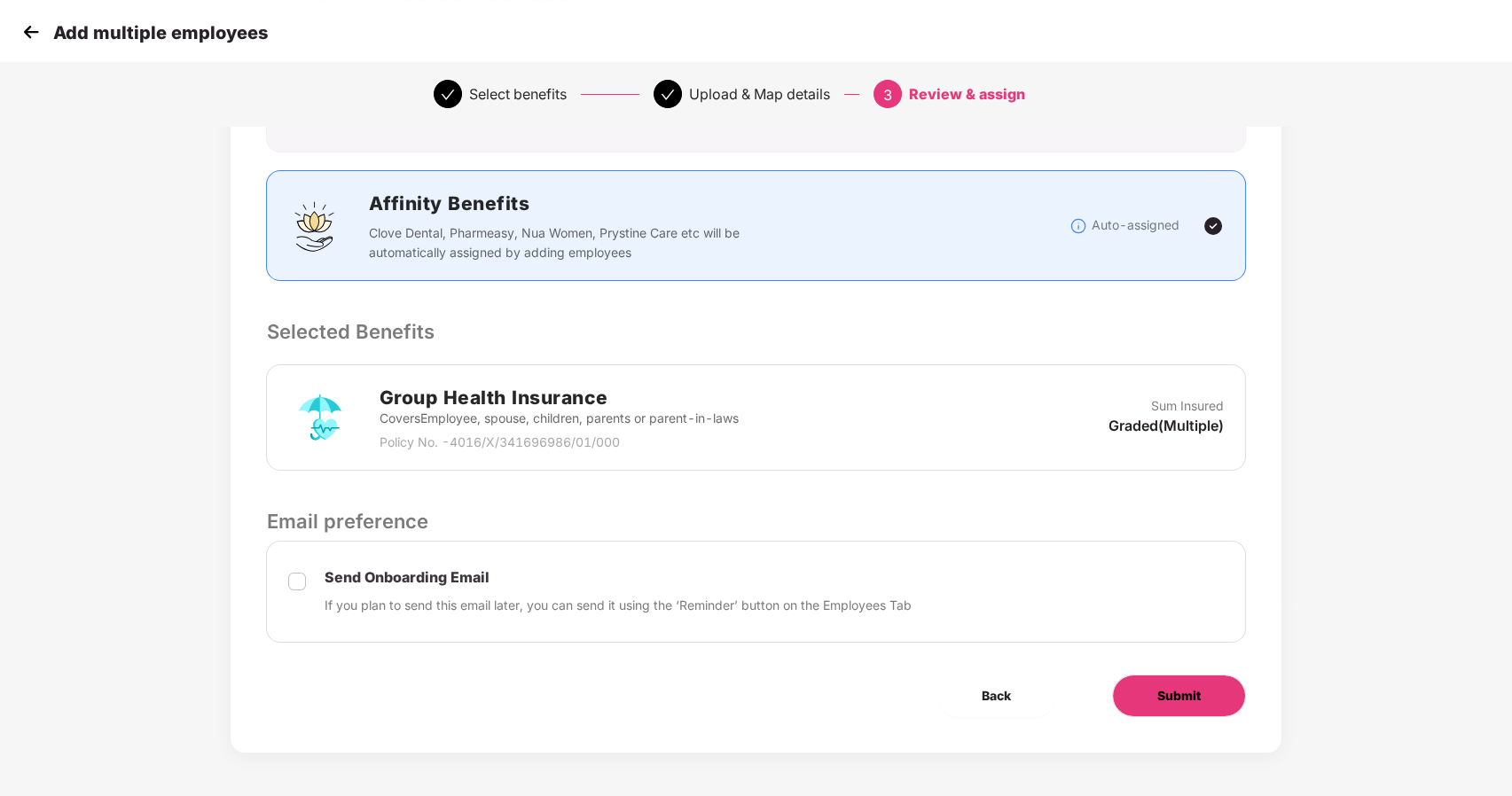
click at [1166, 691] on span "Submit" at bounding box center [1178, 696] width 43 height 19
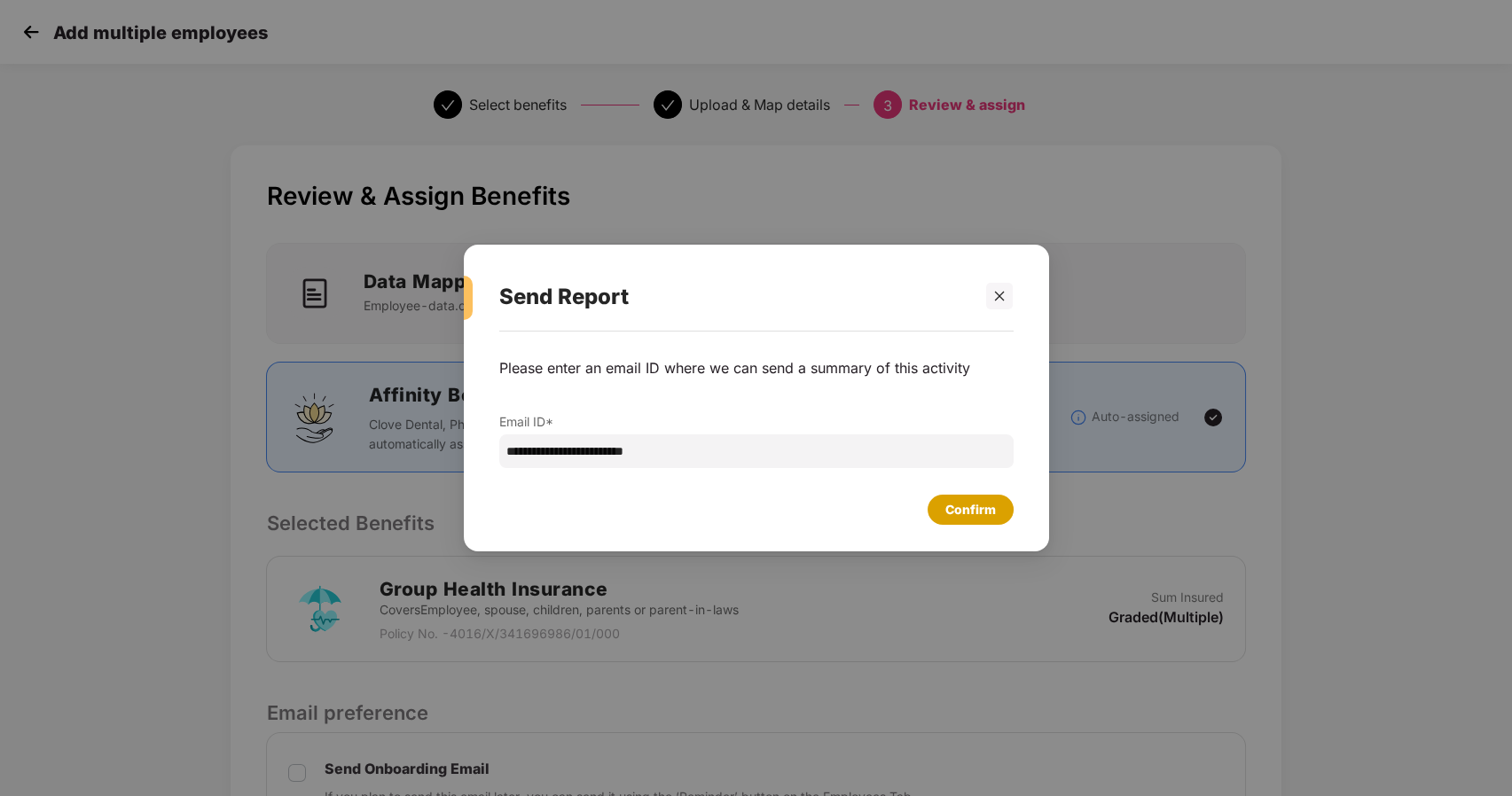
click at [975, 501] on div "Confirm" at bounding box center [970, 510] width 51 height 19
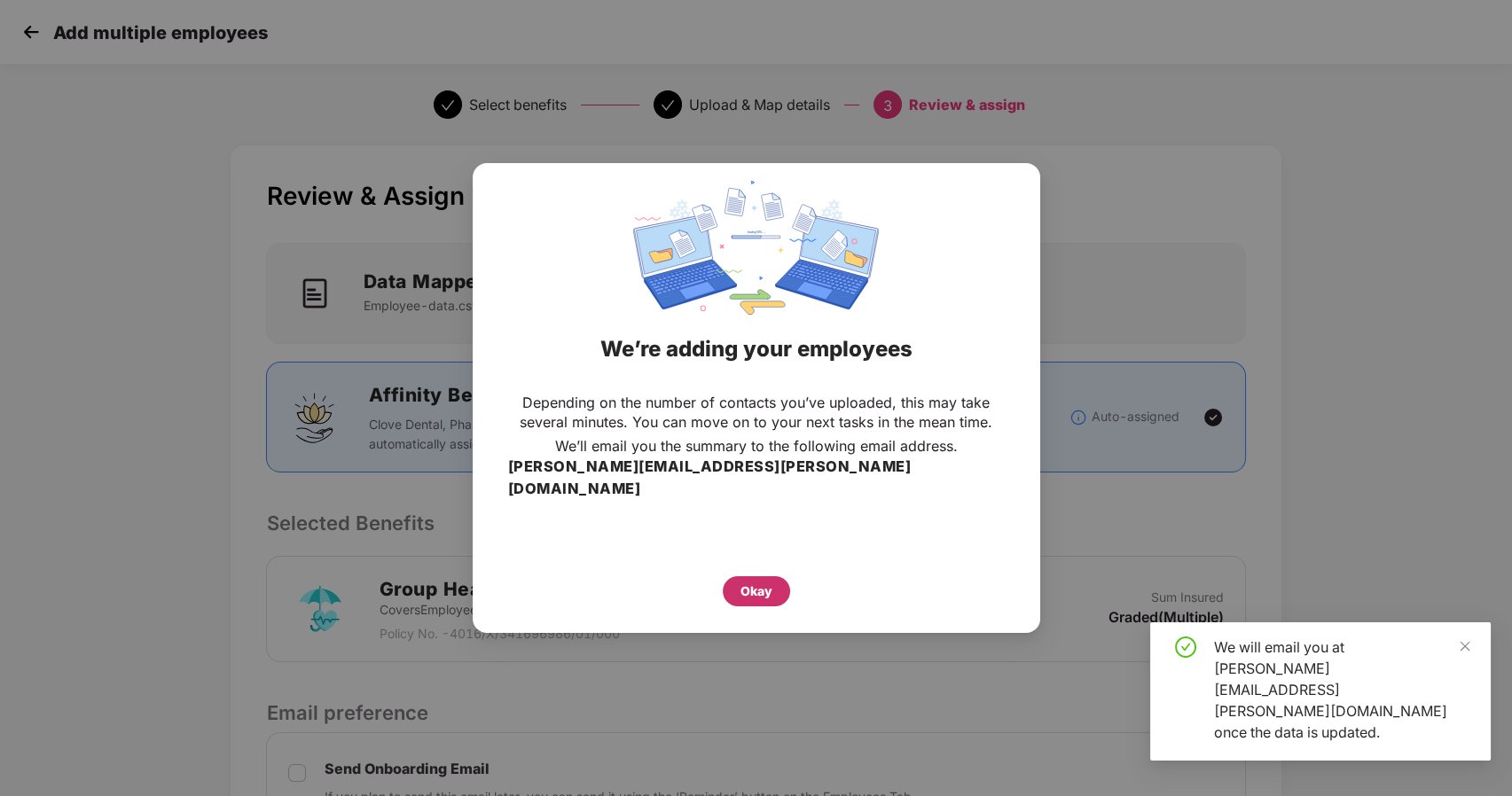
click at [752, 582] on div "Okay" at bounding box center [756, 591] width 32 height 19
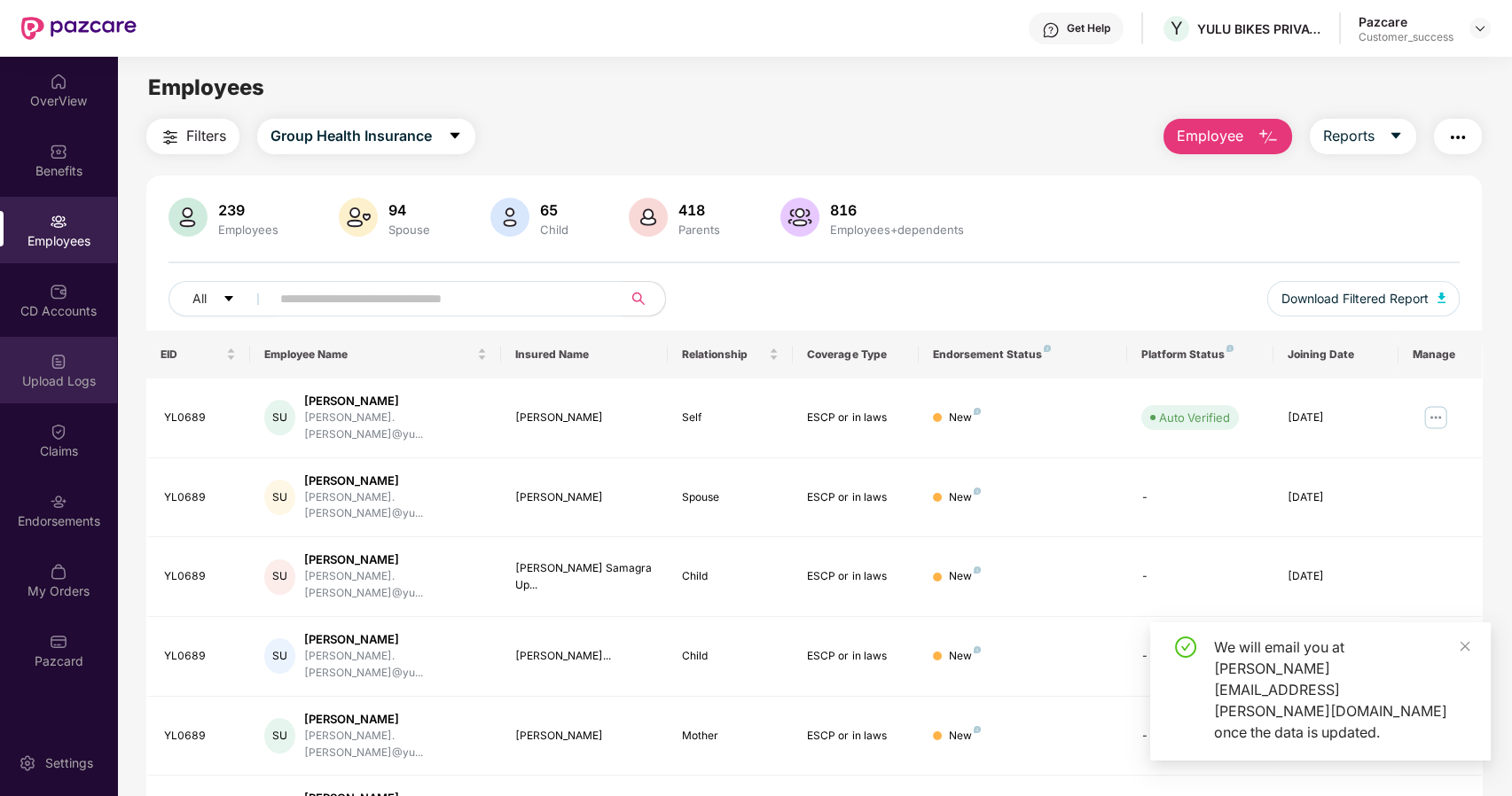
click at [83, 364] on div "Upload Logs" at bounding box center [59, 369] width 117 height 66
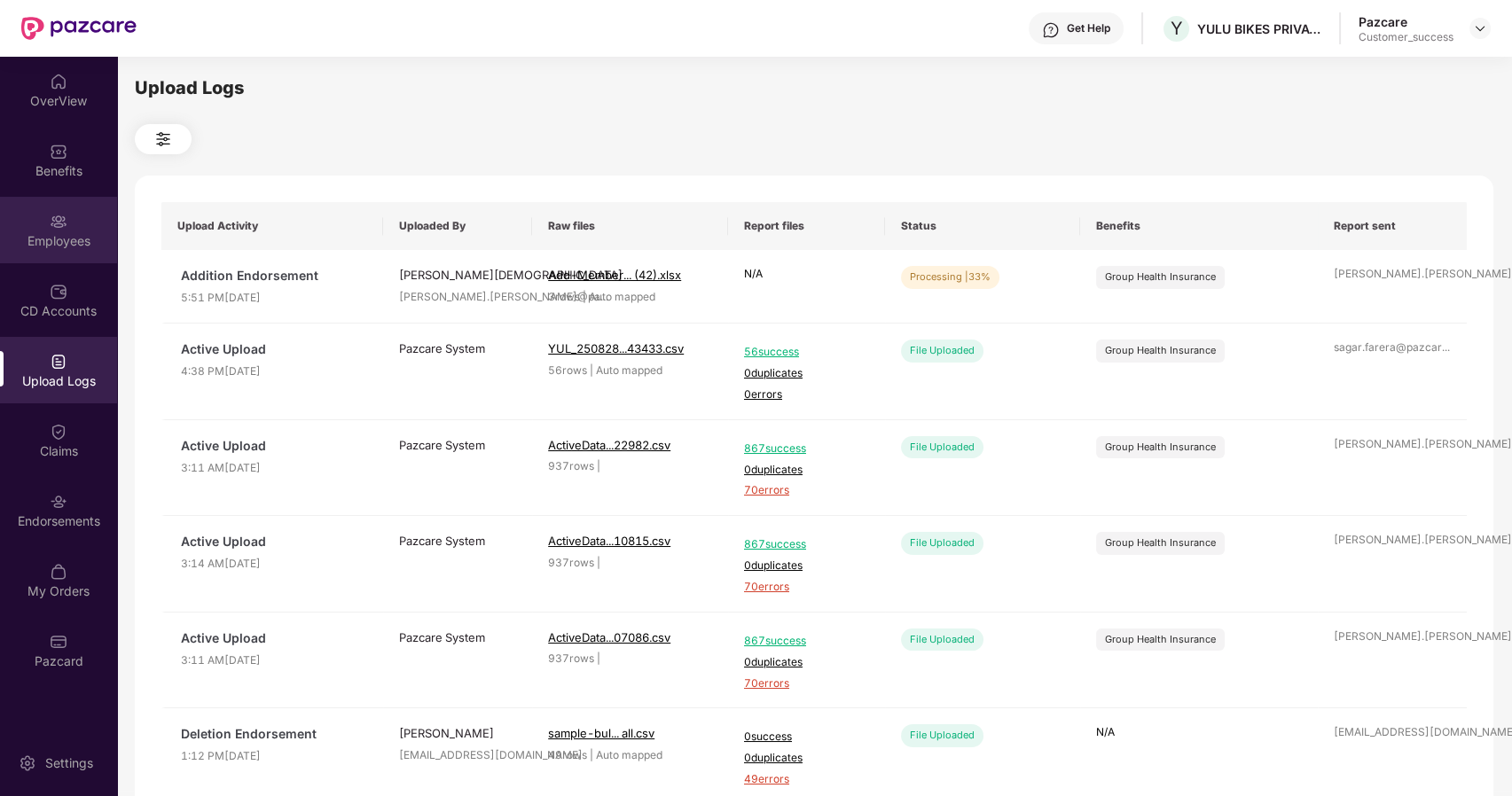
click at [73, 230] on div "Employees" at bounding box center [59, 230] width 117 height 66
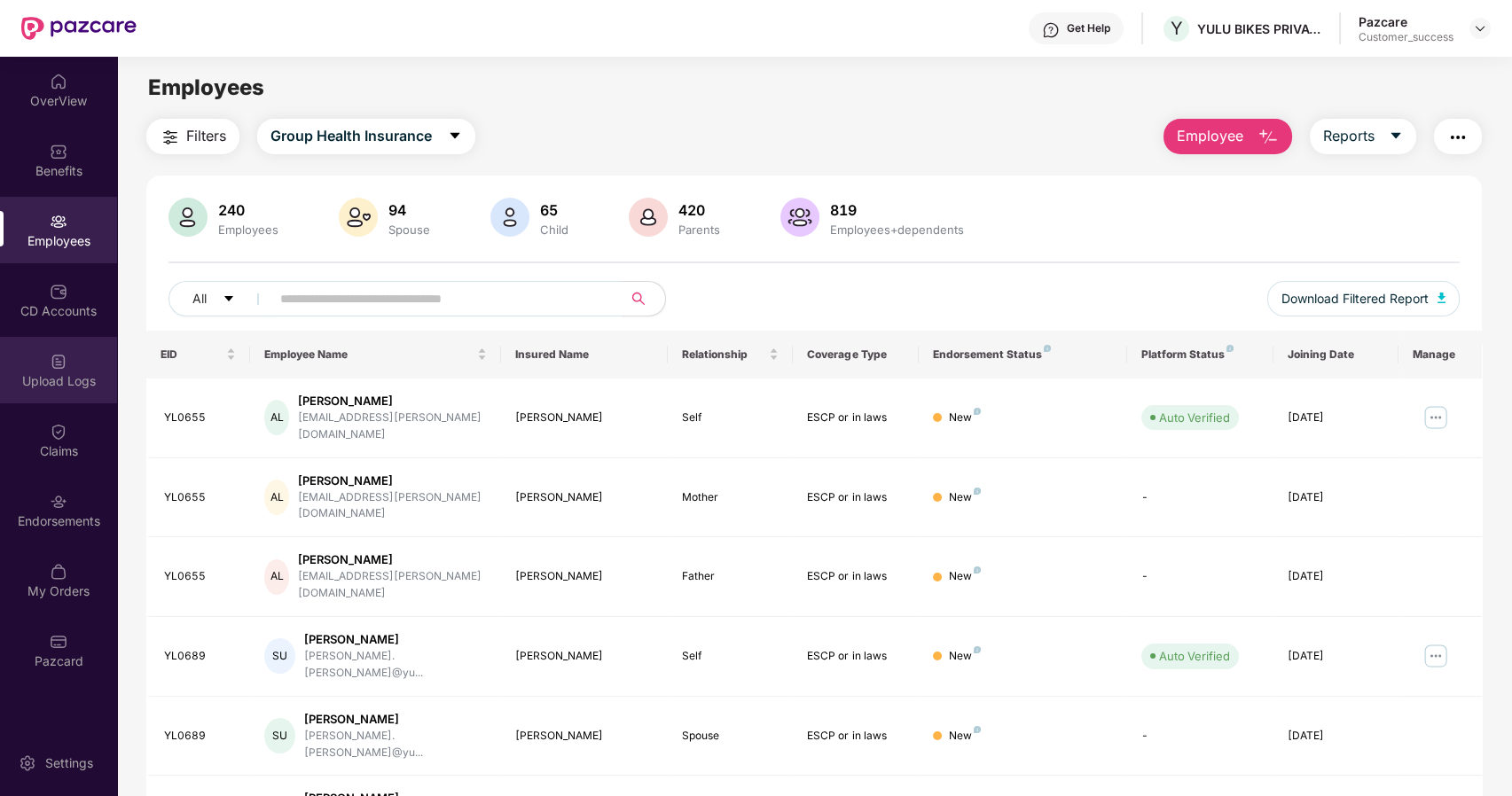
click at [50, 365] on img at bounding box center [59, 361] width 17 height 17
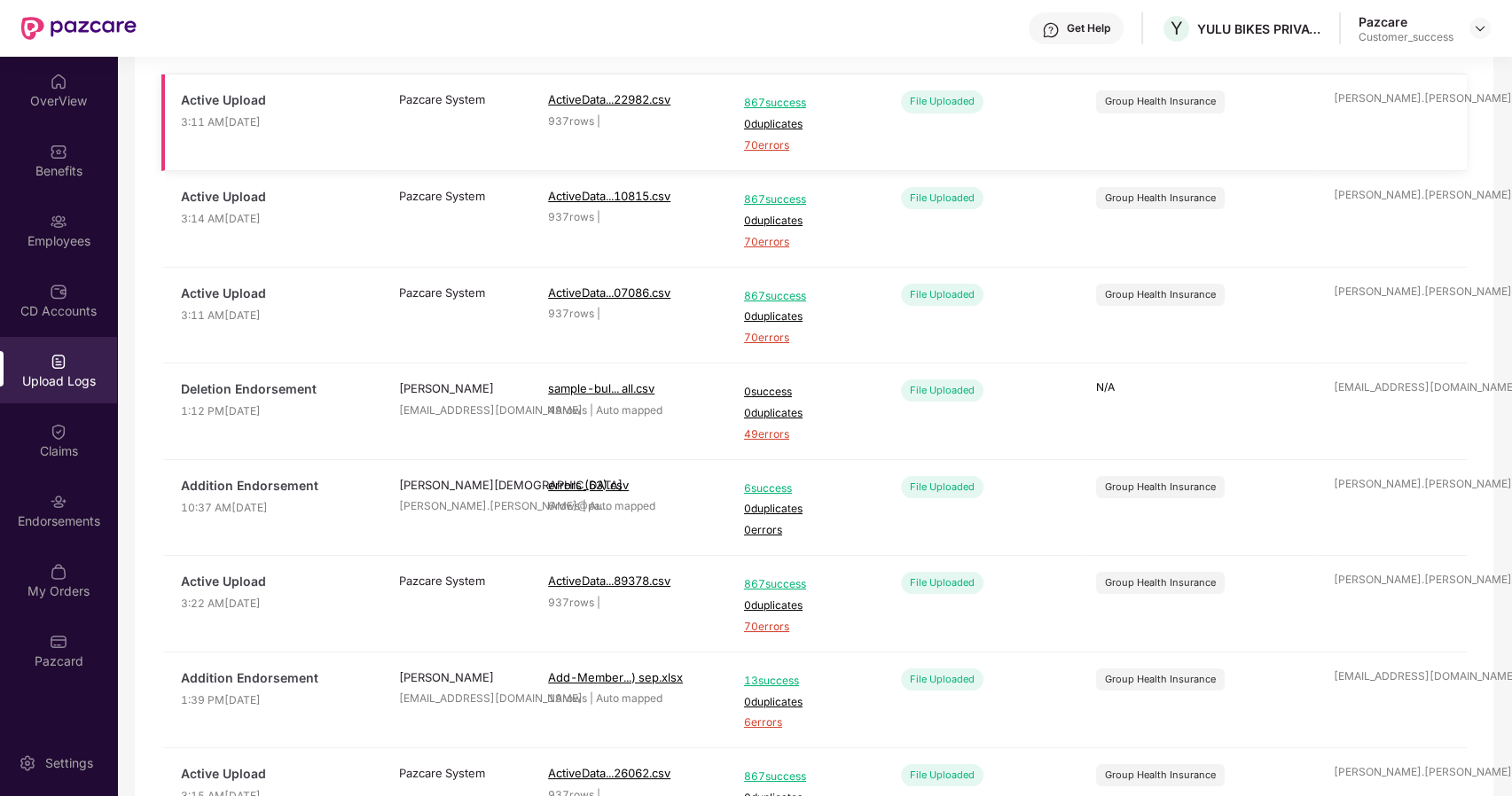
scroll to position [488, 0]
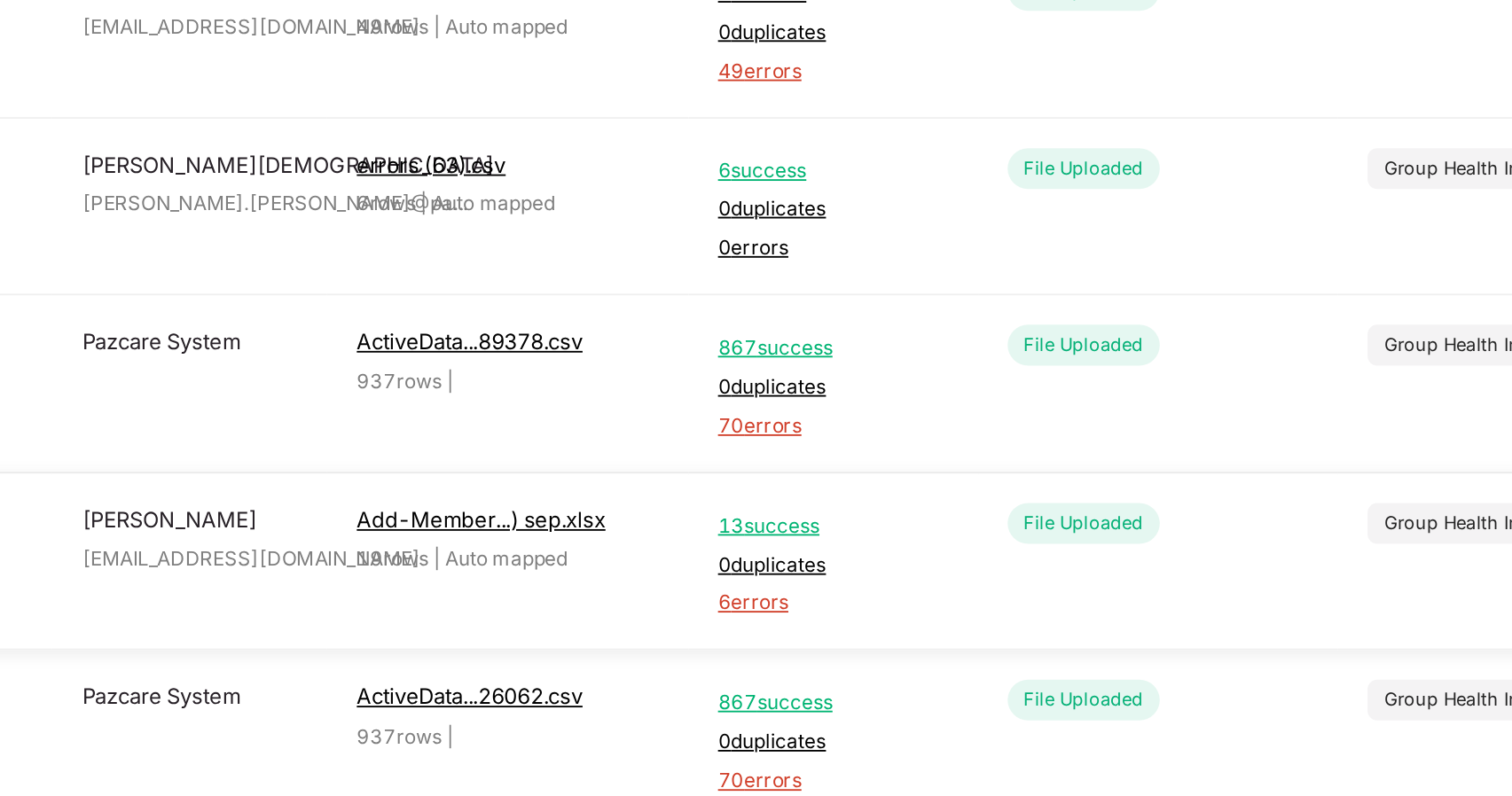
click at [764, 600] on span "6 errors" at bounding box center [807, 603] width 125 height 17
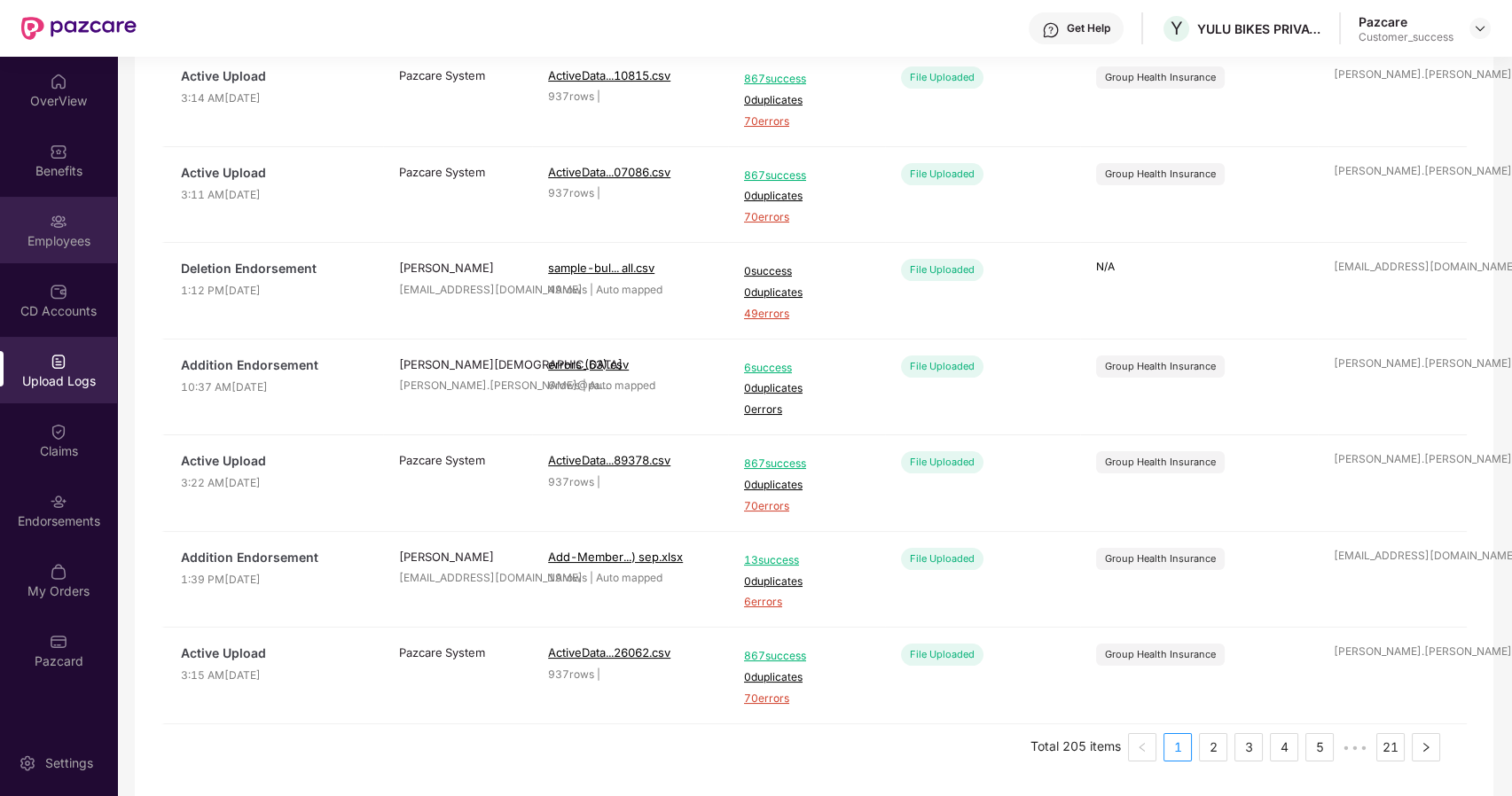
click at [78, 228] on div "Employees" at bounding box center [59, 230] width 117 height 66
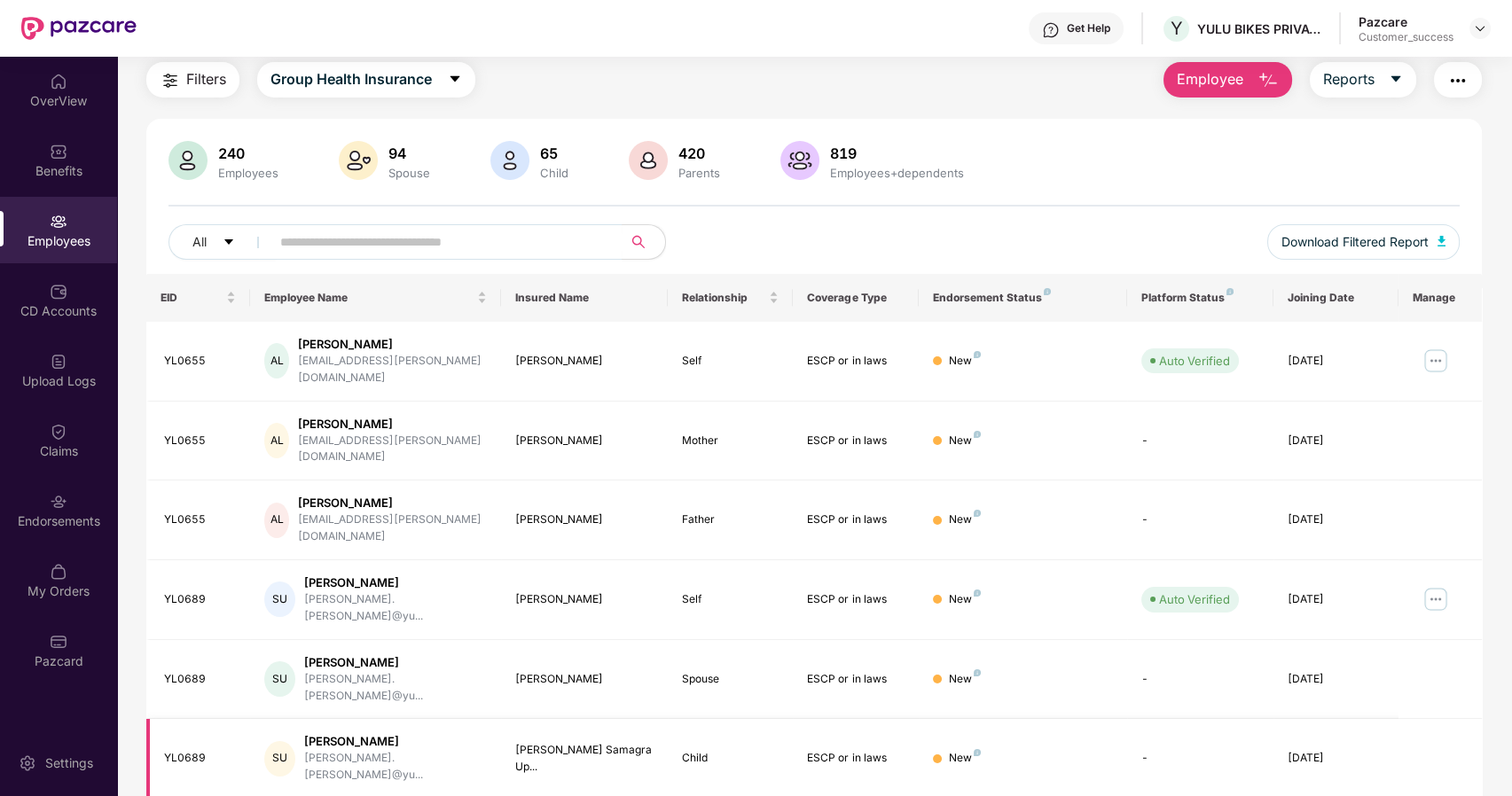
scroll to position [291, 0]
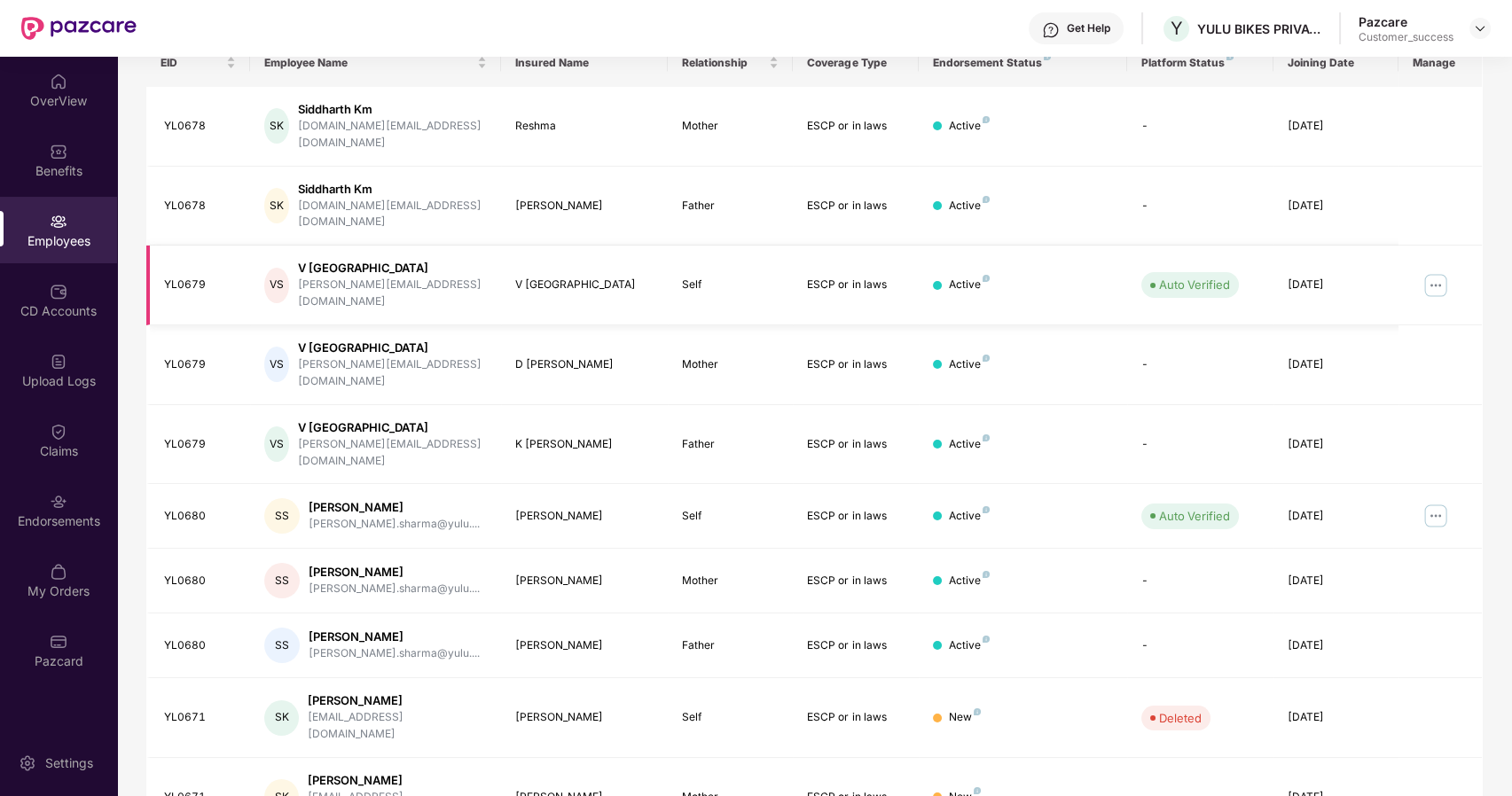
click at [1427, 271] on img at bounding box center [1436, 286] width 29 height 29
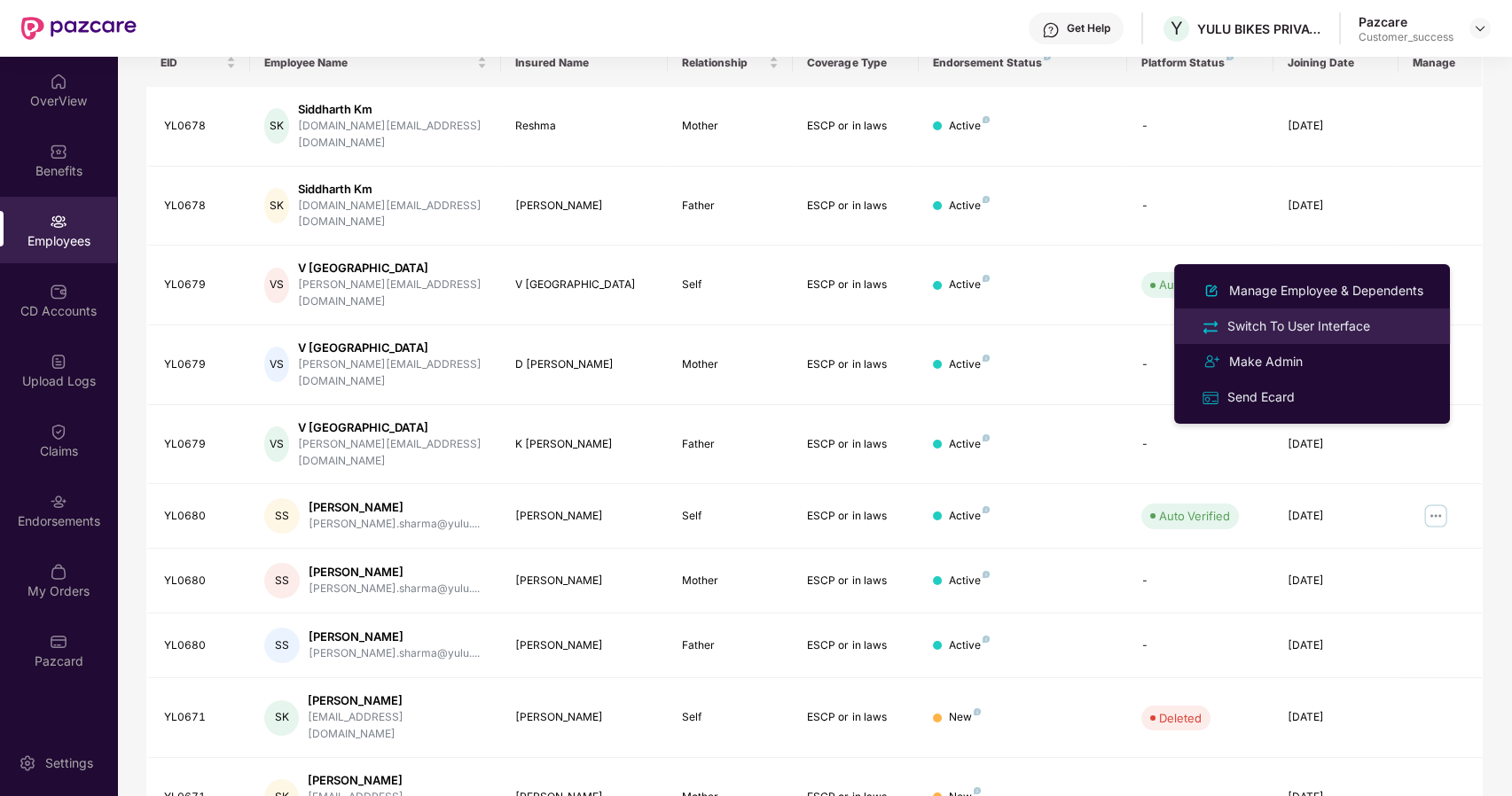
click at [1284, 323] on div "Switch To User Interface" at bounding box center [1298, 326] width 150 height 19
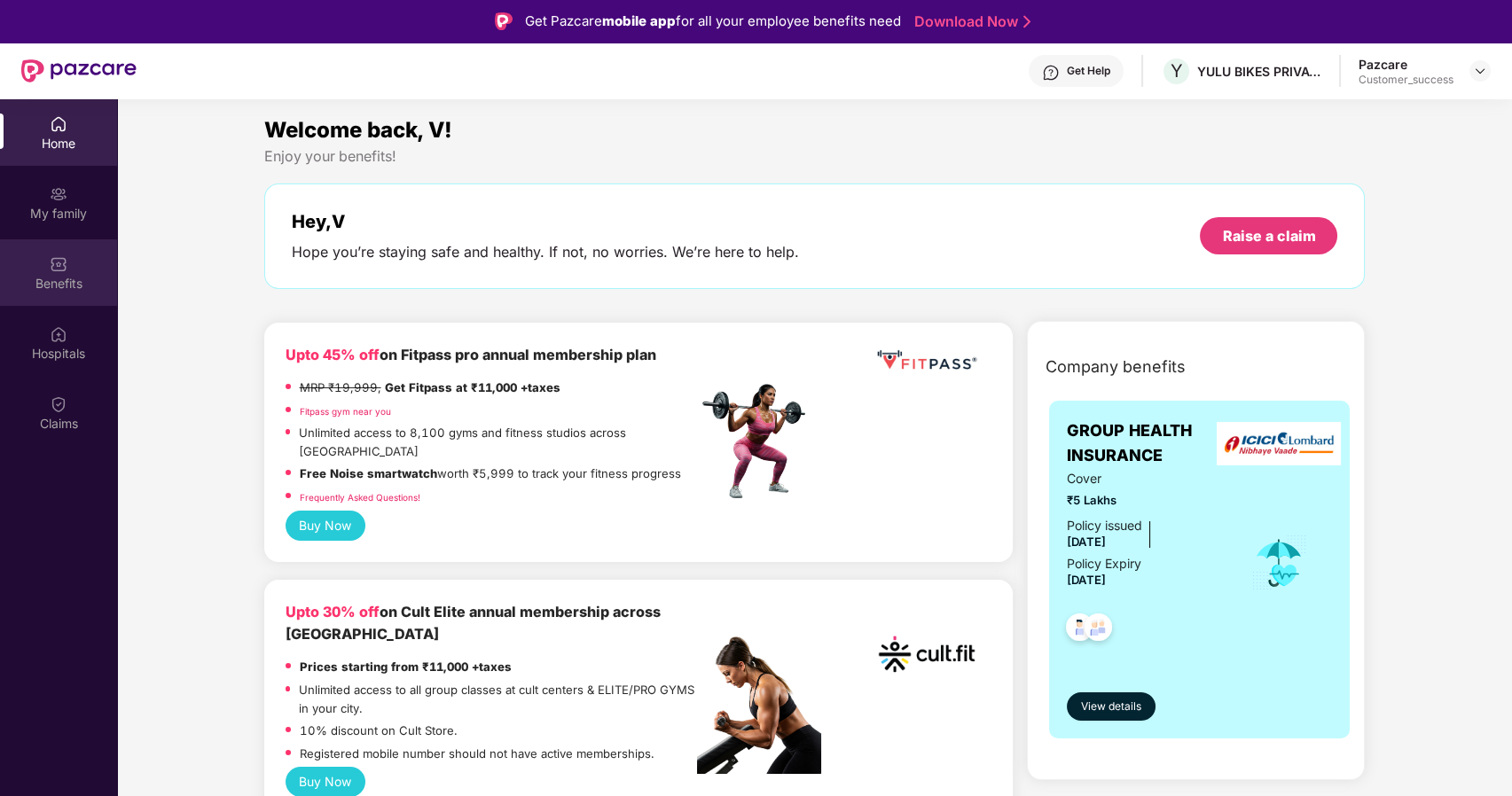
click at [42, 275] on div "Benefits" at bounding box center [59, 284] width 117 height 17
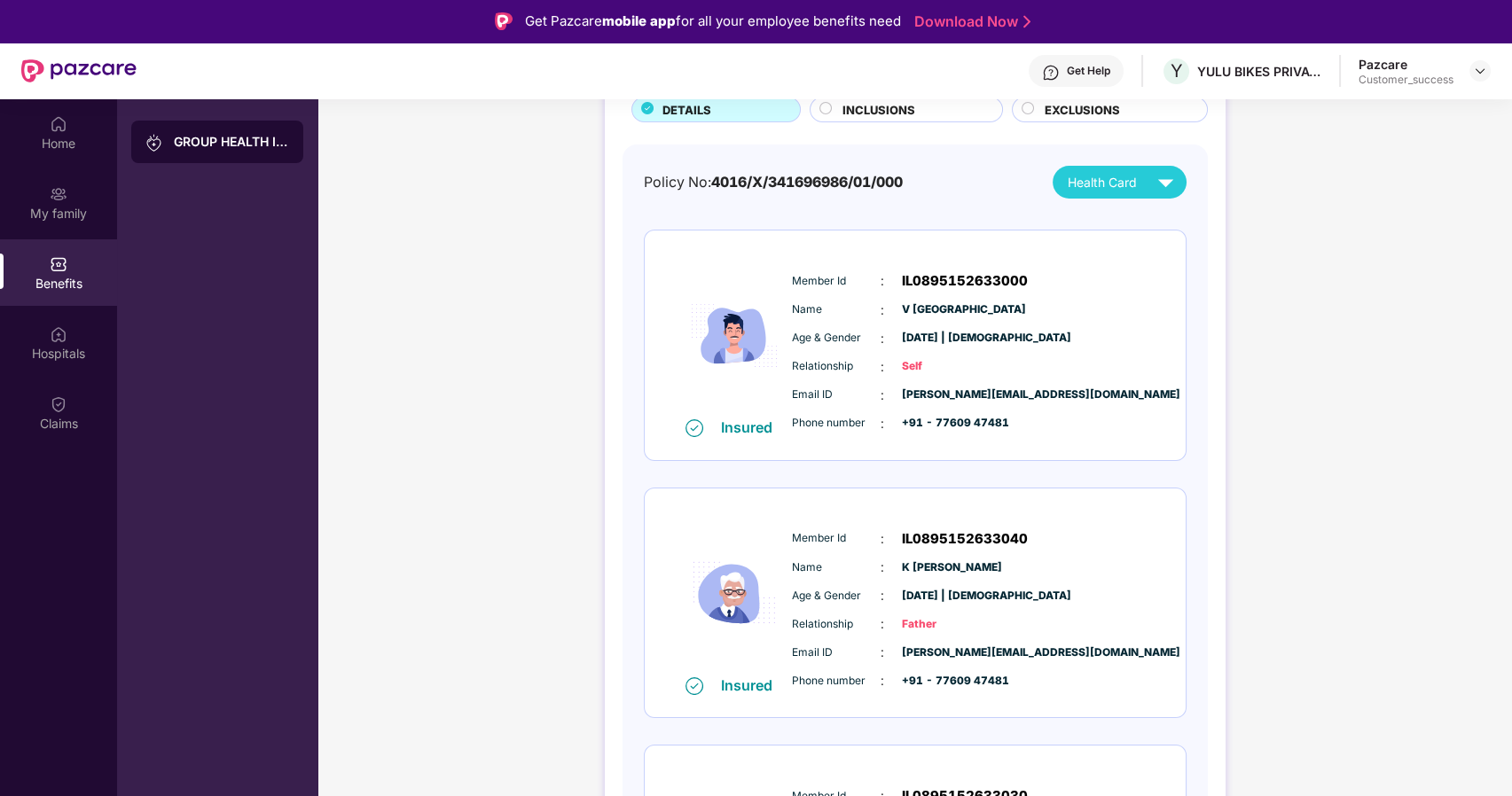
scroll to position [0, 0]
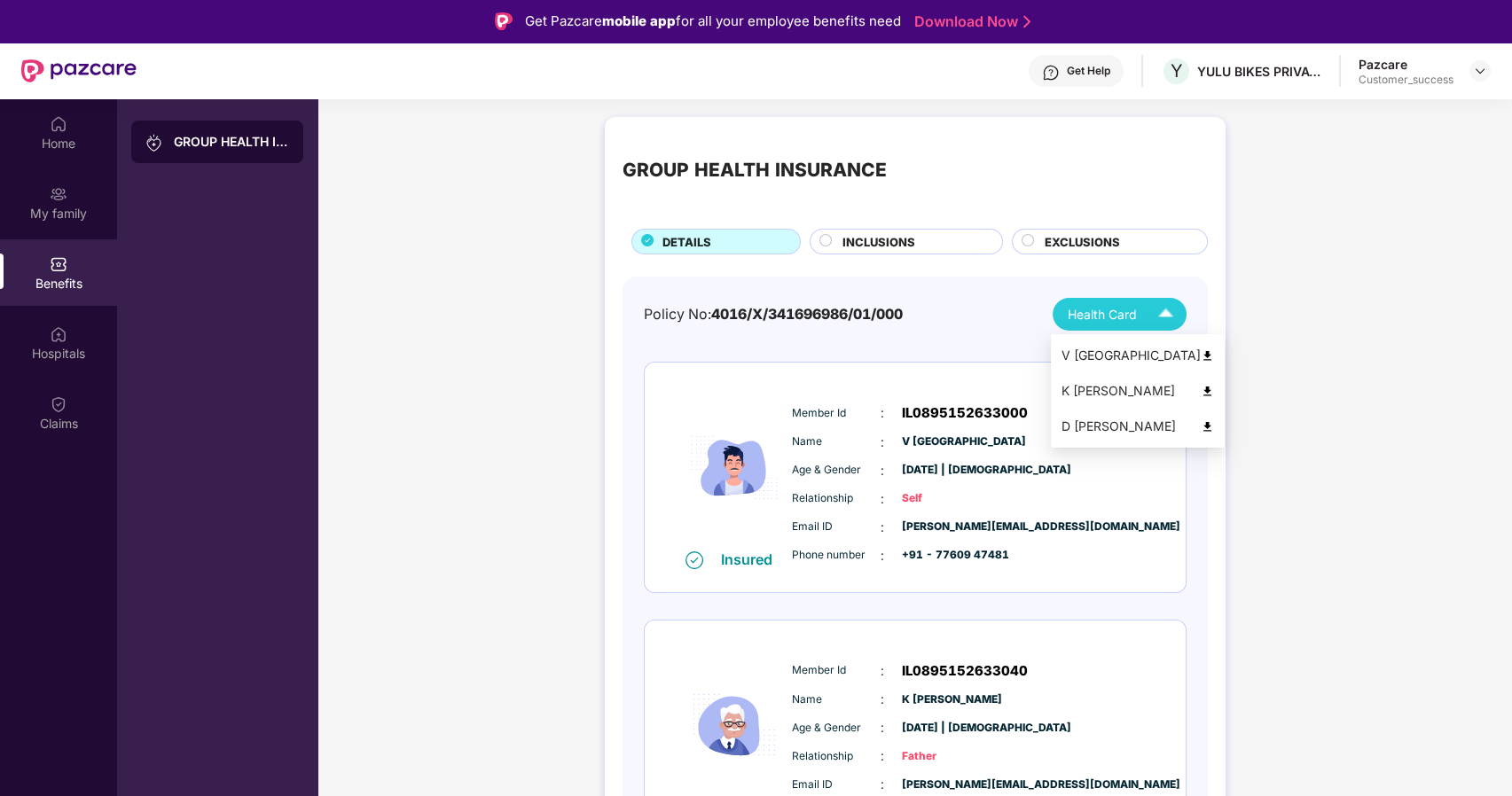
click at [1157, 314] on img at bounding box center [1166, 314] width 31 height 31
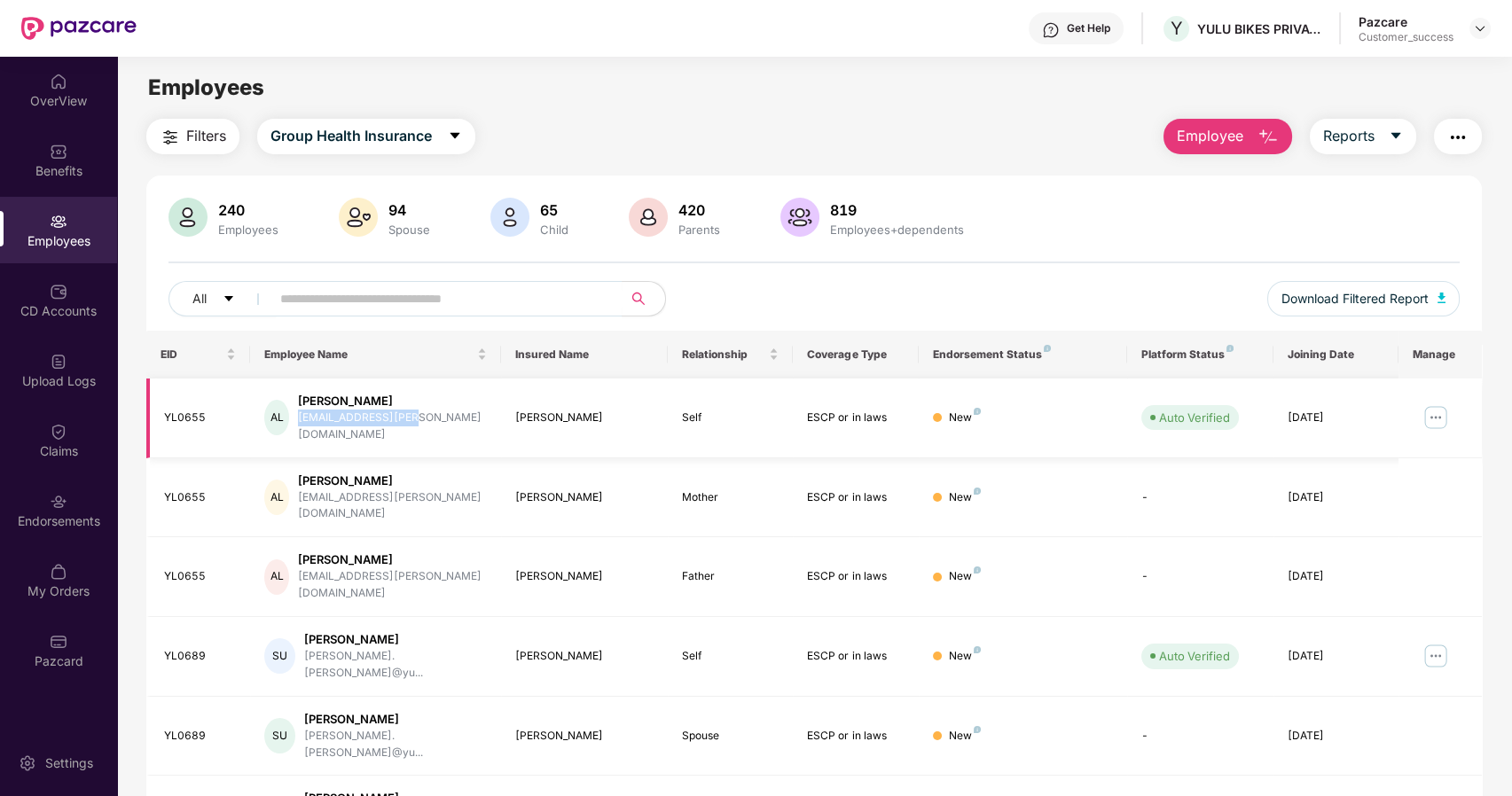
drag, startPoint x: 406, startPoint y: 417, endPoint x: 311, endPoint y: 423, distance: 95.2
click at [311, 423] on div "ashin.loy@yulu.bike" at bounding box center [392, 426] width 189 height 34
copy div "ashin.loy@yulu.bike"
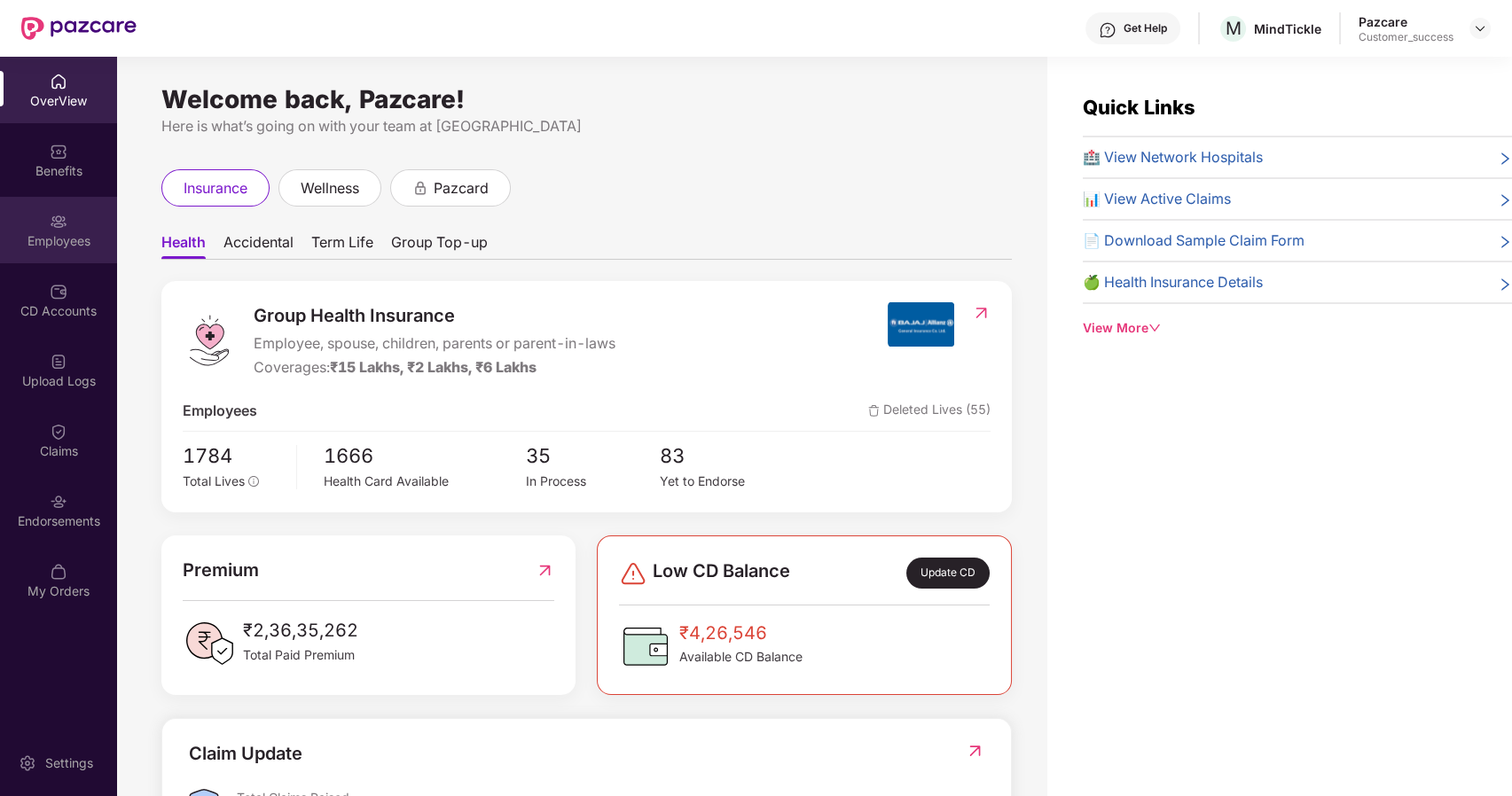
click at [70, 210] on div "Employees" at bounding box center [59, 230] width 117 height 66
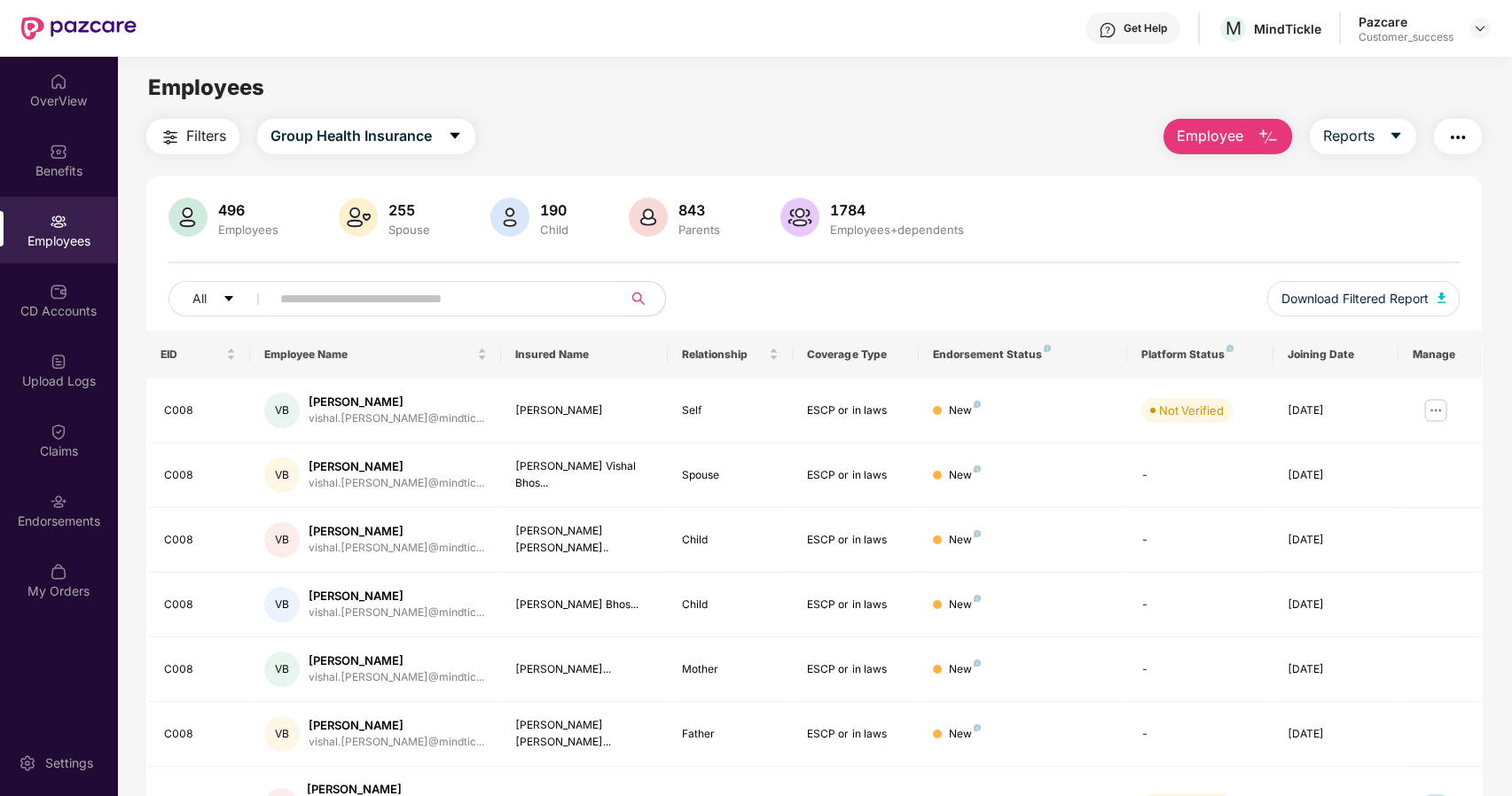
click at [520, 294] on input "text" at bounding box center [439, 299] width 318 height 27
